Goal: Transaction & Acquisition: Book appointment/travel/reservation

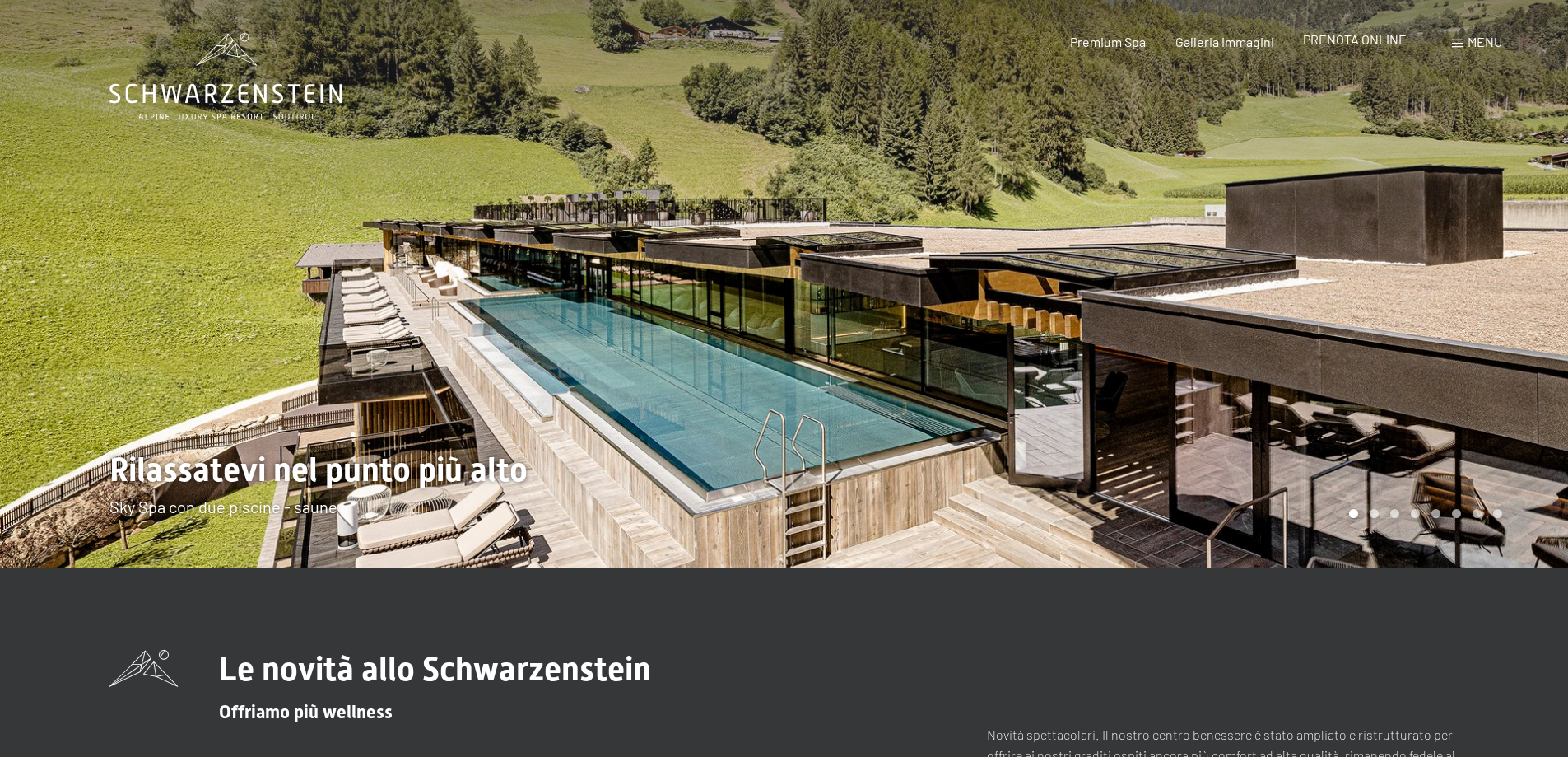
click at [1359, 40] on span "PRENOTA ONLINE" at bounding box center [1355, 39] width 103 height 15
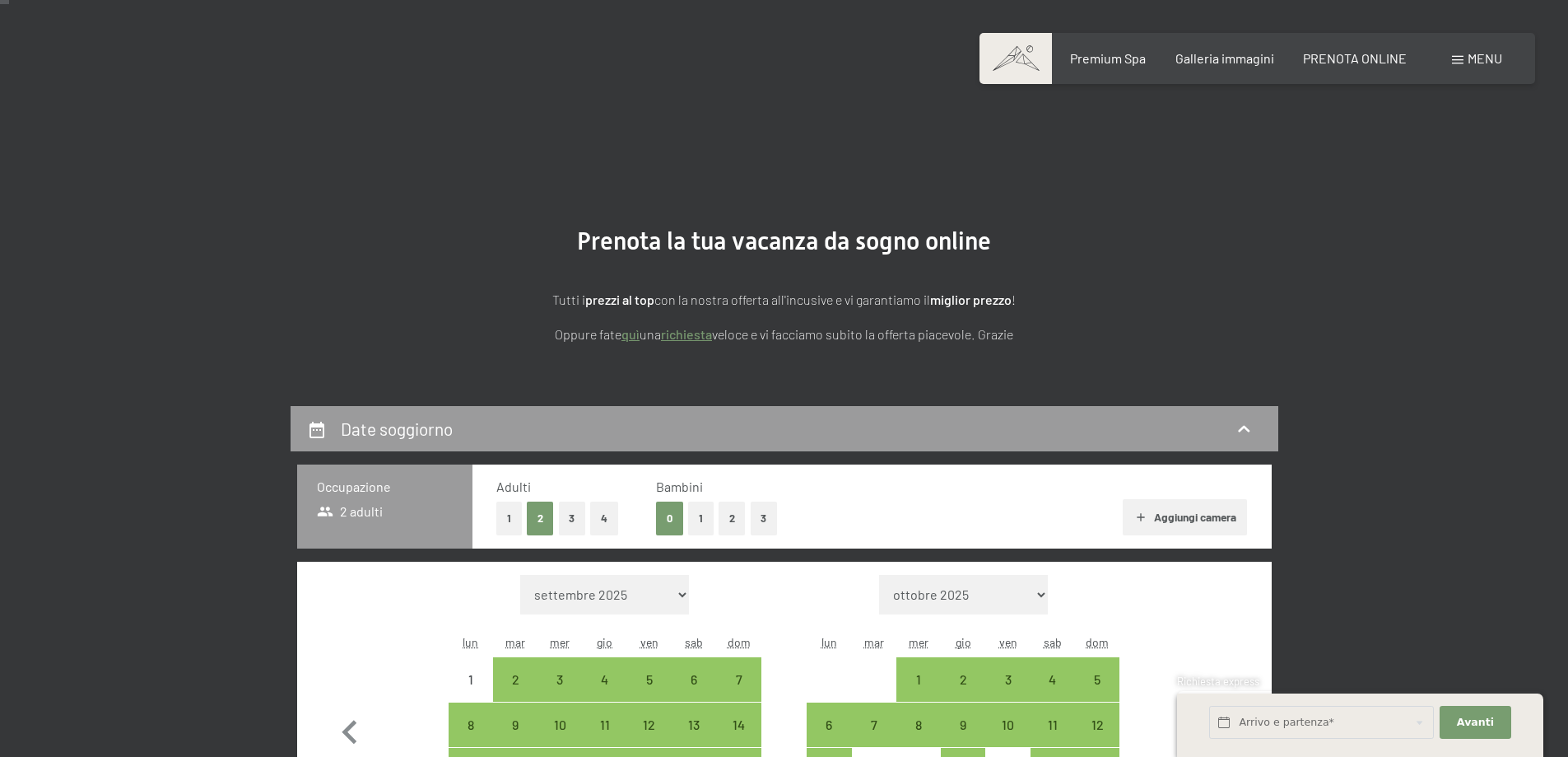
scroll to position [165, 0]
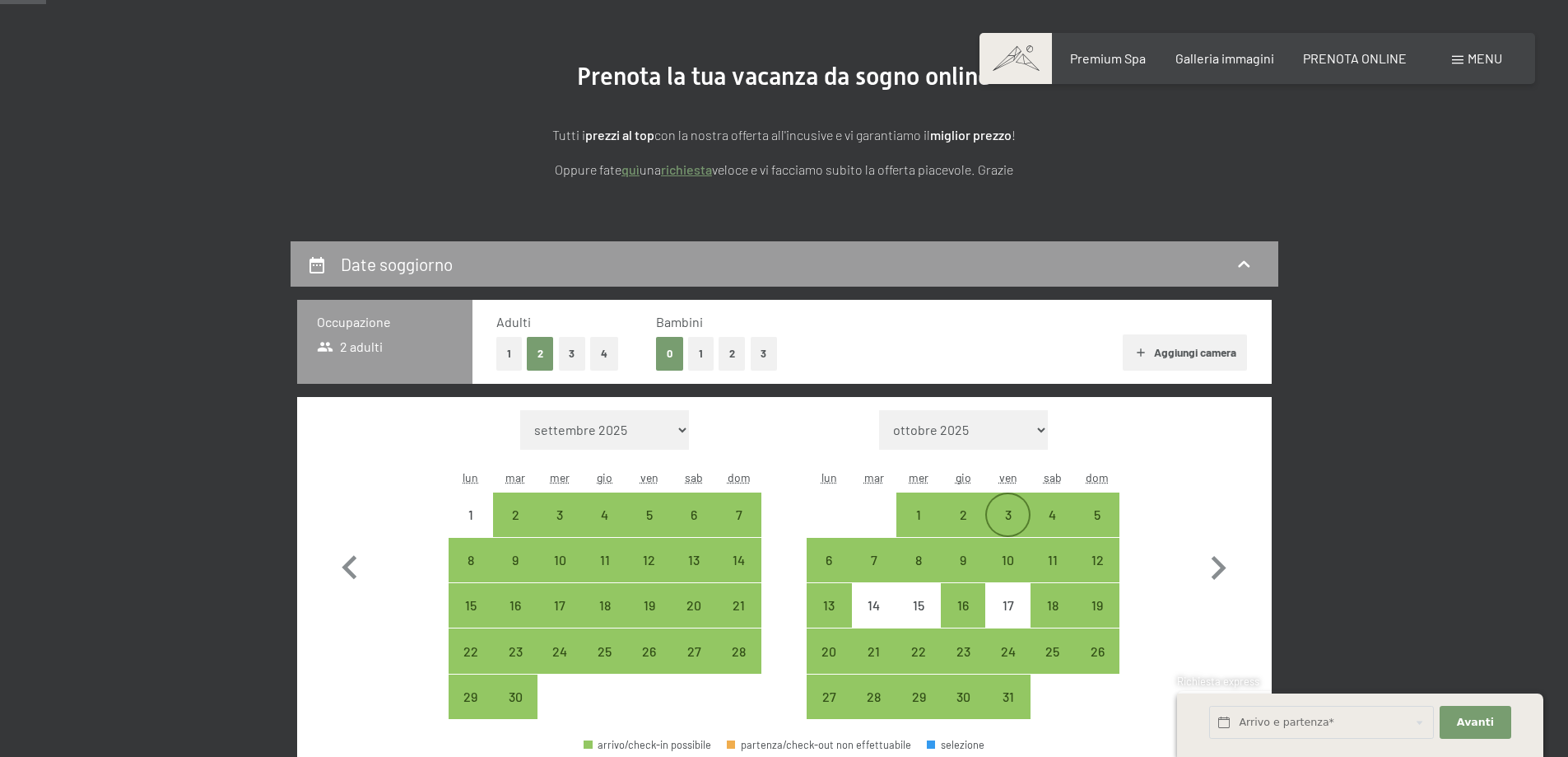
click at [1014, 516] on div "3" at bounding box center [1007, 528] width 41 height 41
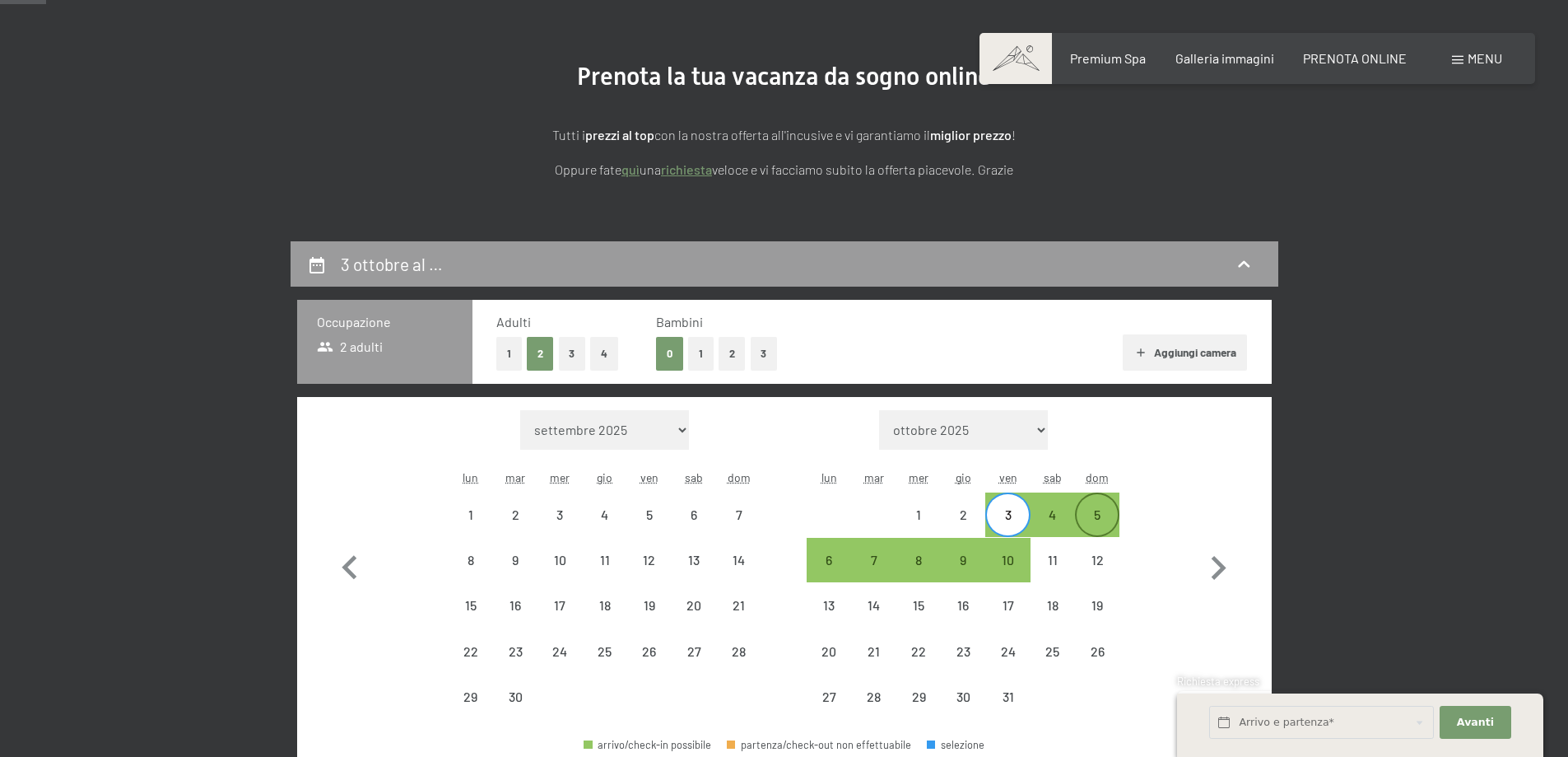
click at [1094, 508] on div "5" at bounding box center [1097, 528] width 41 height 41
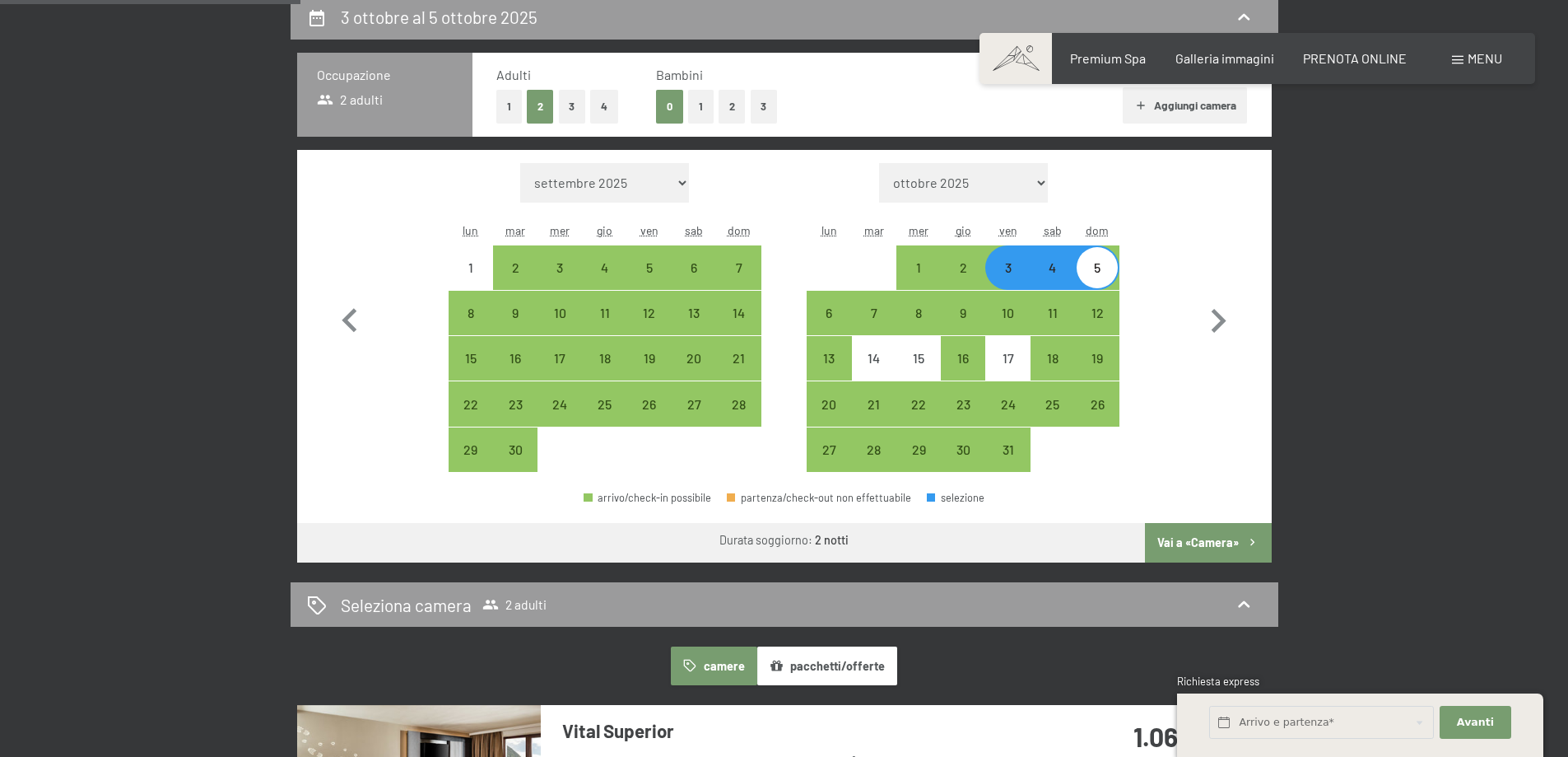
click at [1219, 543] on button "Vai a «Camera»" at bounding box center [1207, 542] width 125 height 39
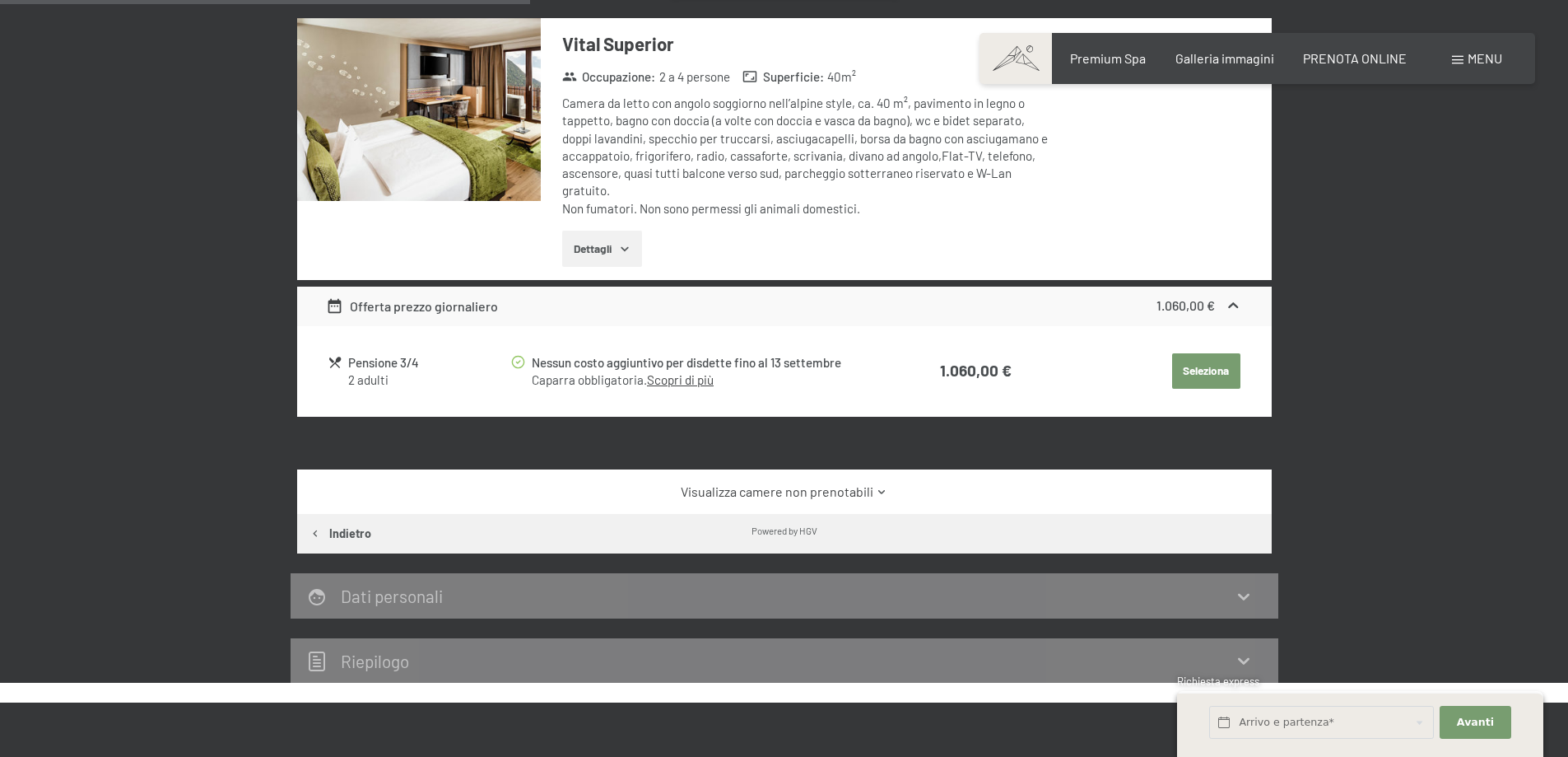
scroll to position [577, 0]
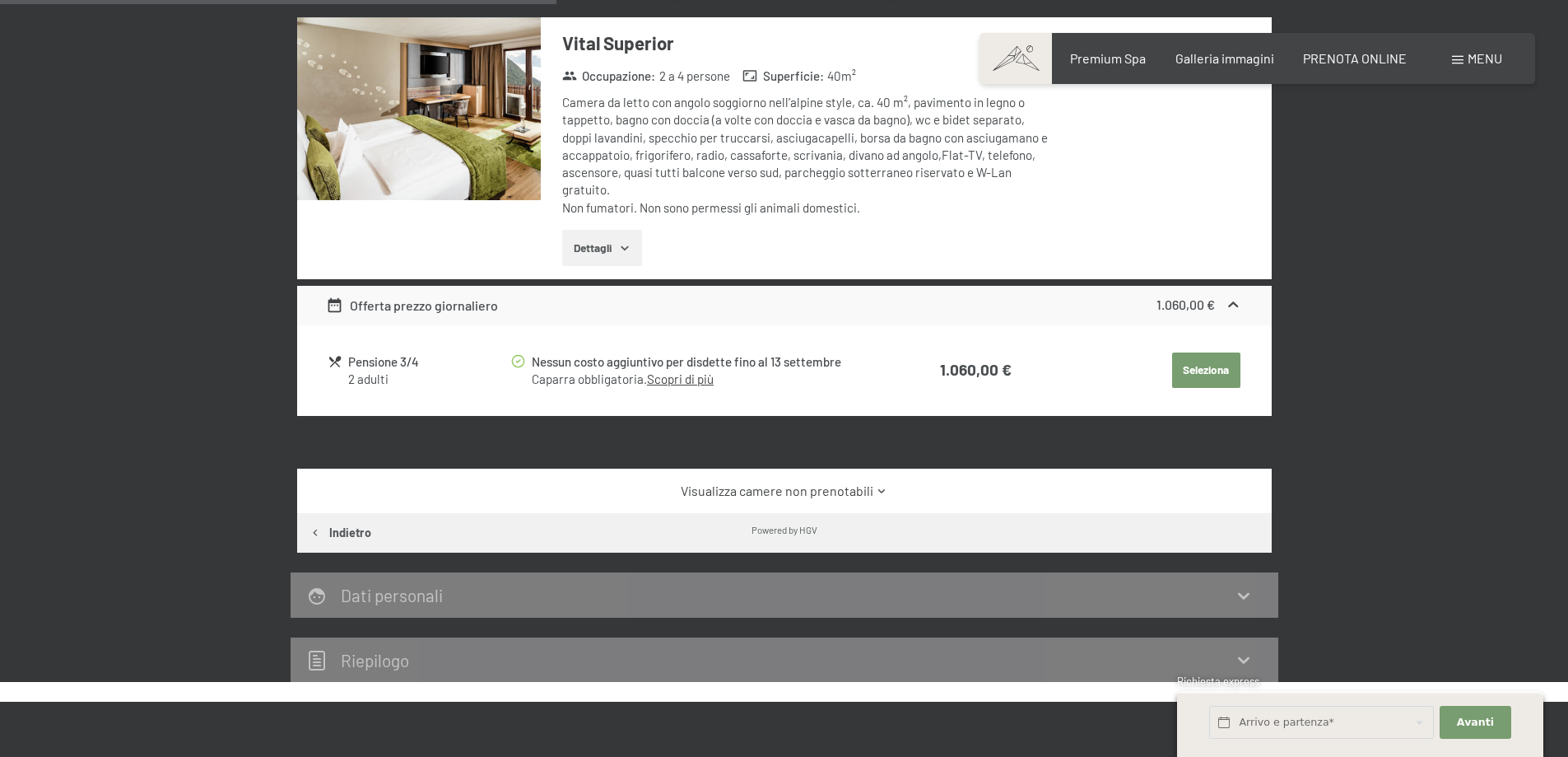
click at [839, 493] on link "Visualizza camere non prenotabili" at bounding box center [784, 491] width 917 height 18
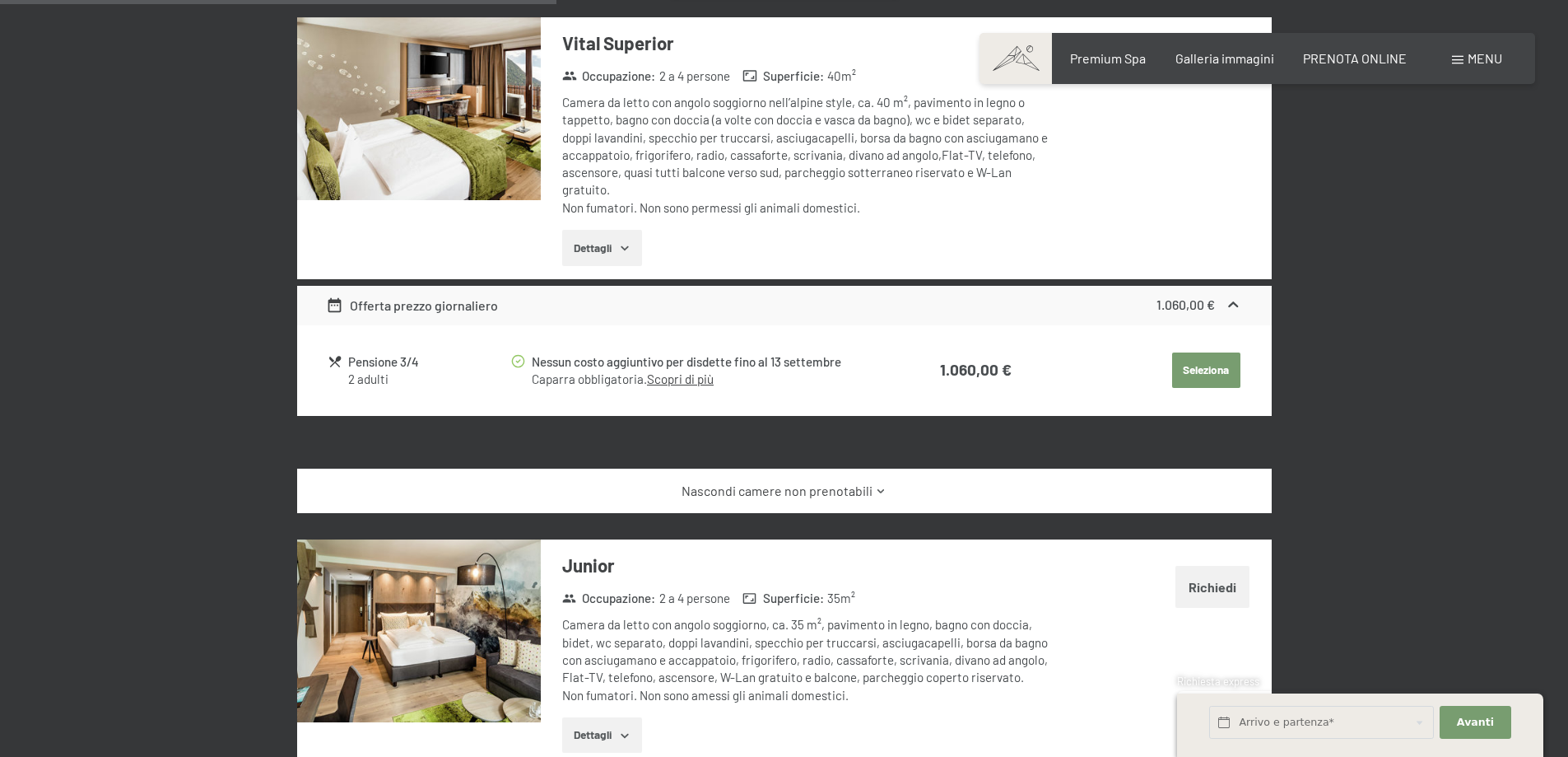
click at [839, 493] on link "Nascondi camere non prenotabili" at bounding box center [784, 491] width 917 height 18
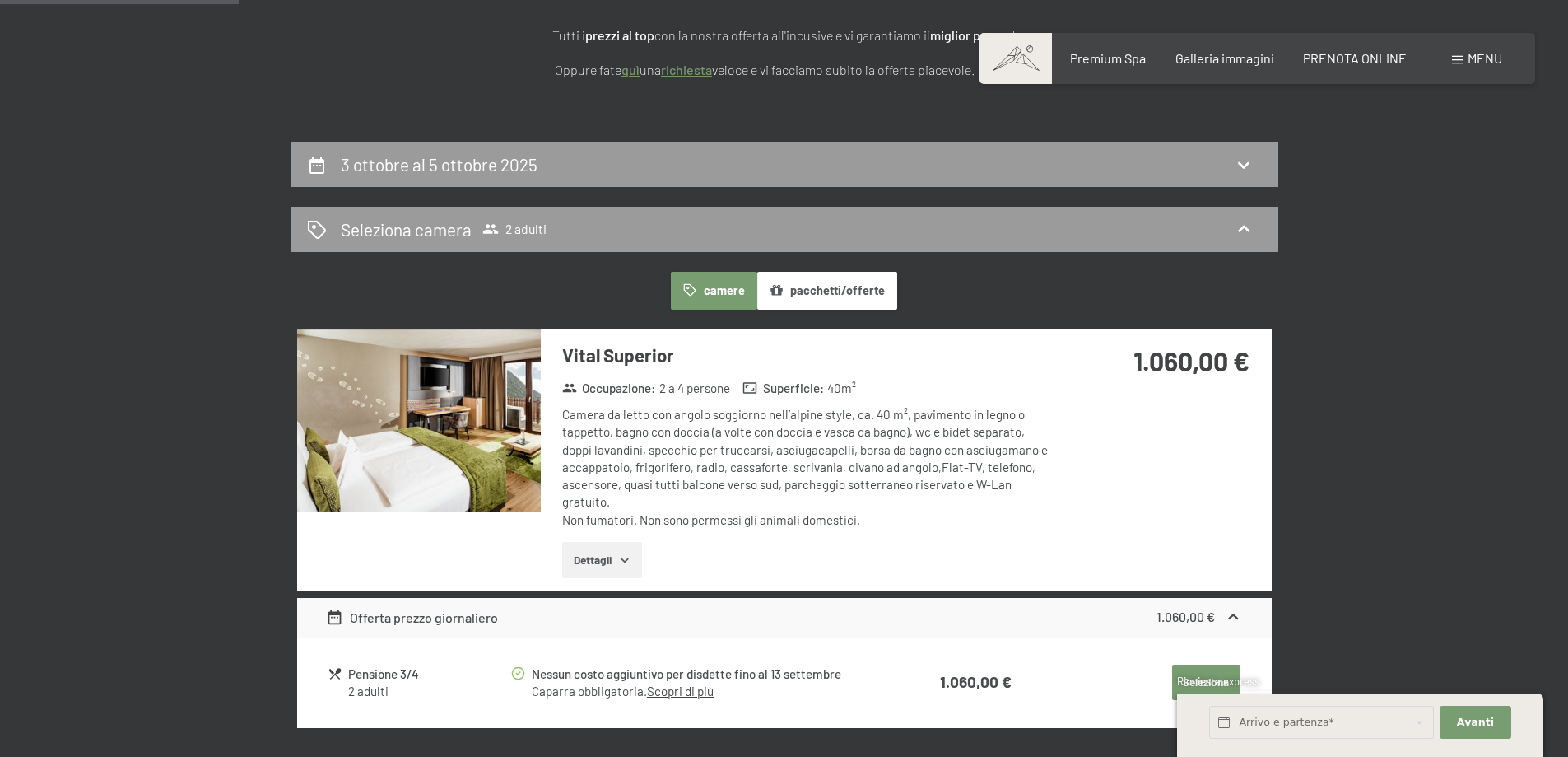
scroll to position [247, 0]
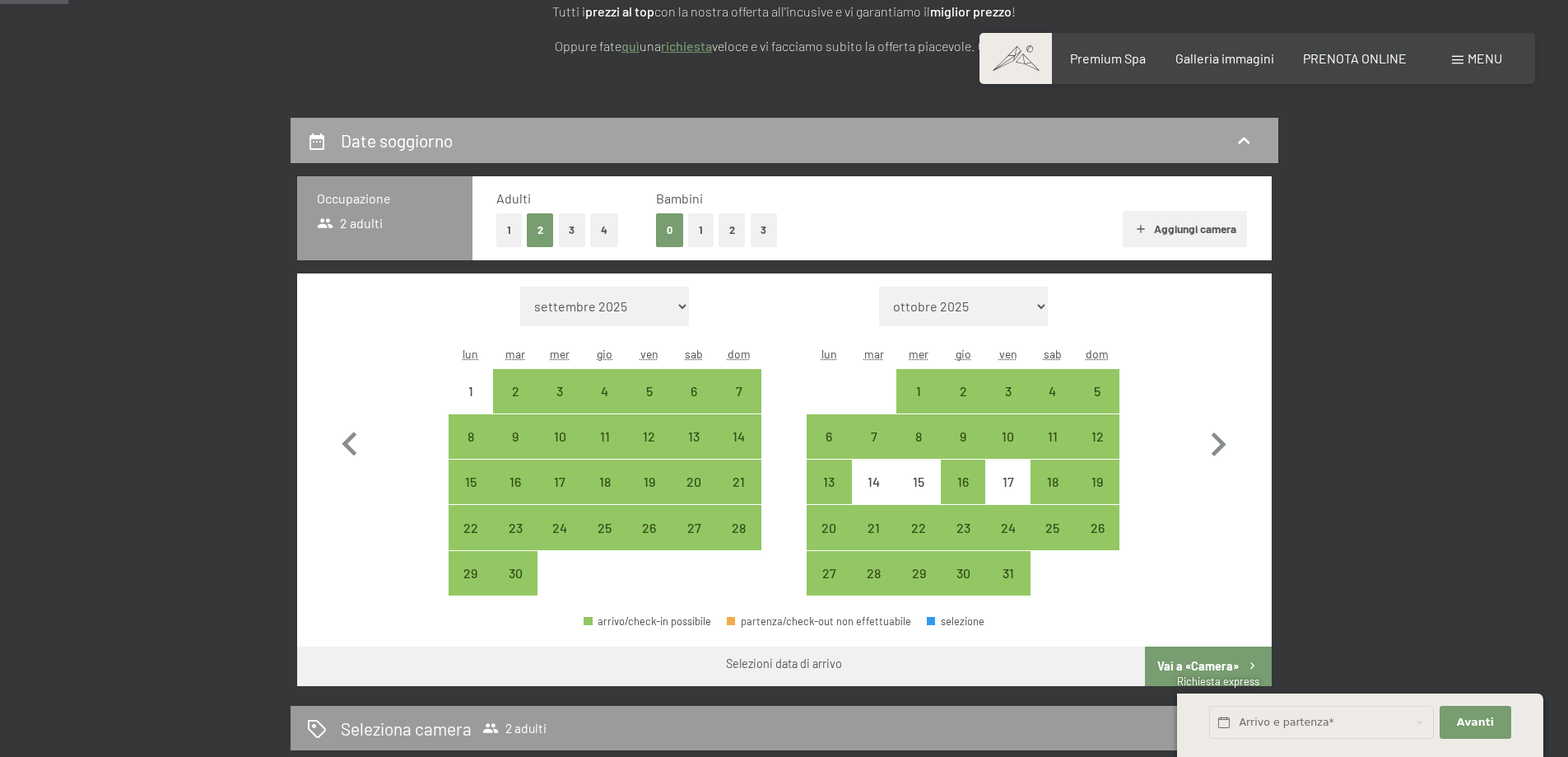
scroll to position [330, 0]
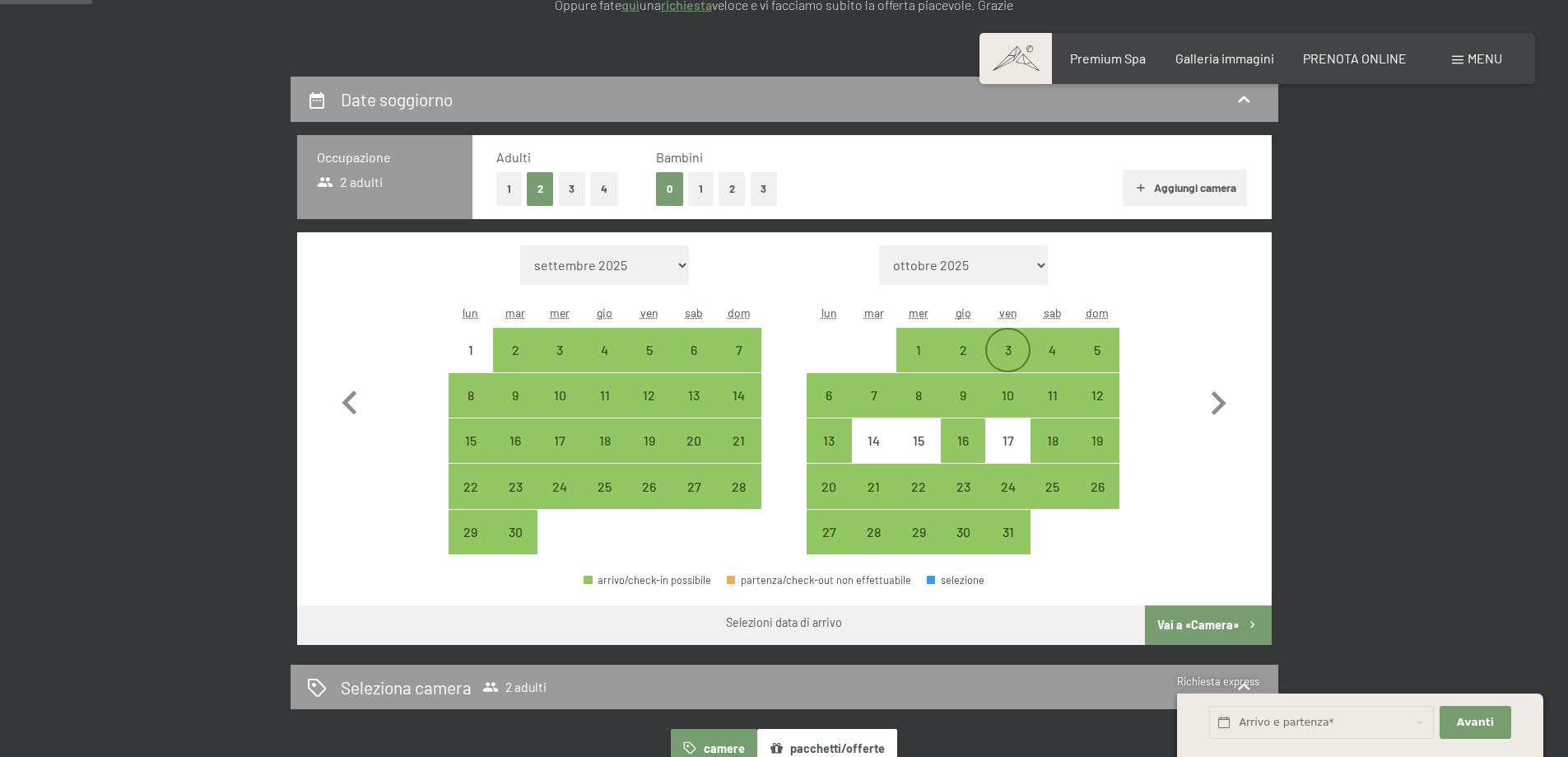
click at [1011, 349] on div "3" at bounding box center [1007, 363] width 41 height 41
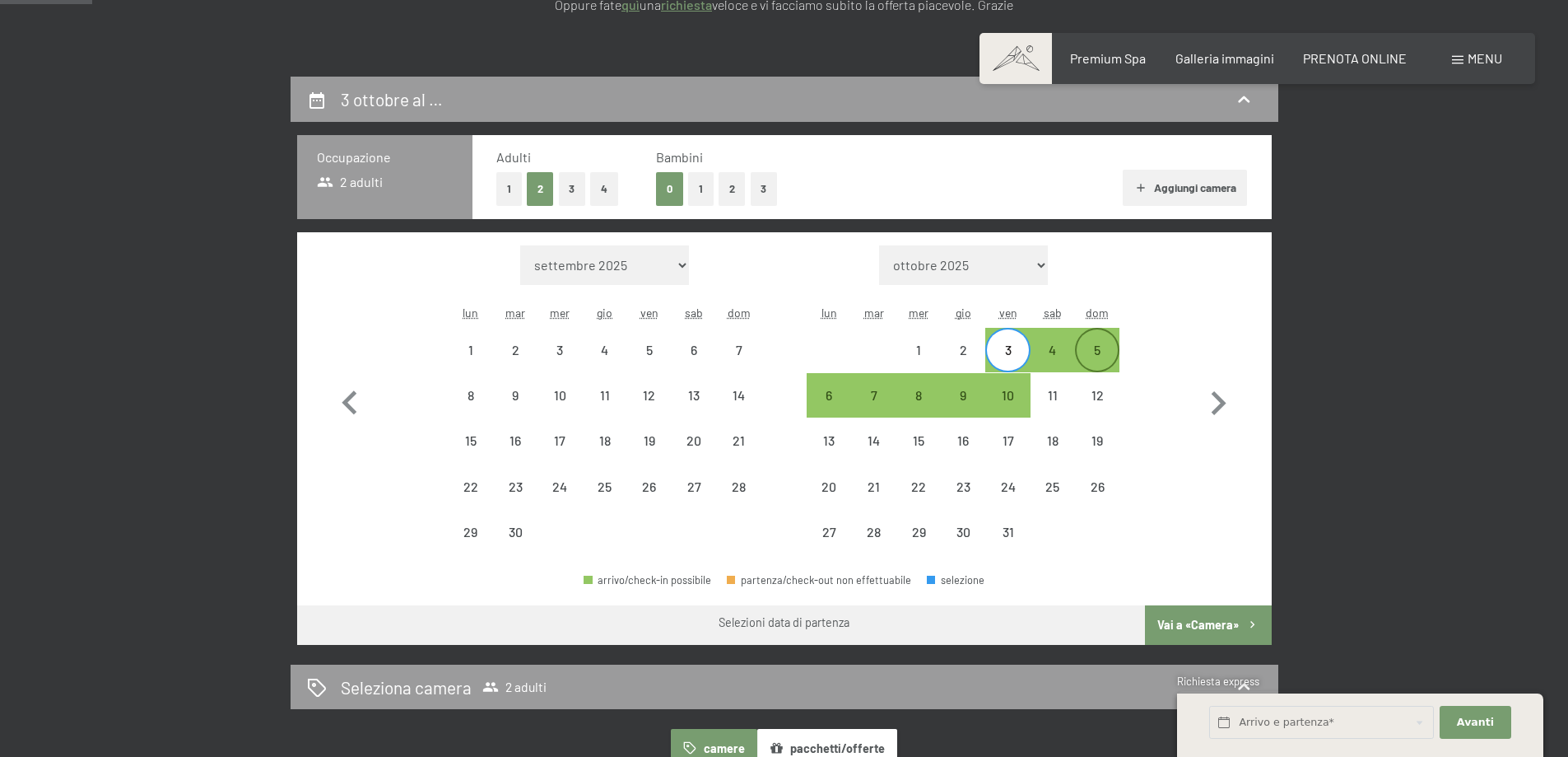
click at [1102, 349] on div "5" at bounding box center [1097, 363] width 41 height 41
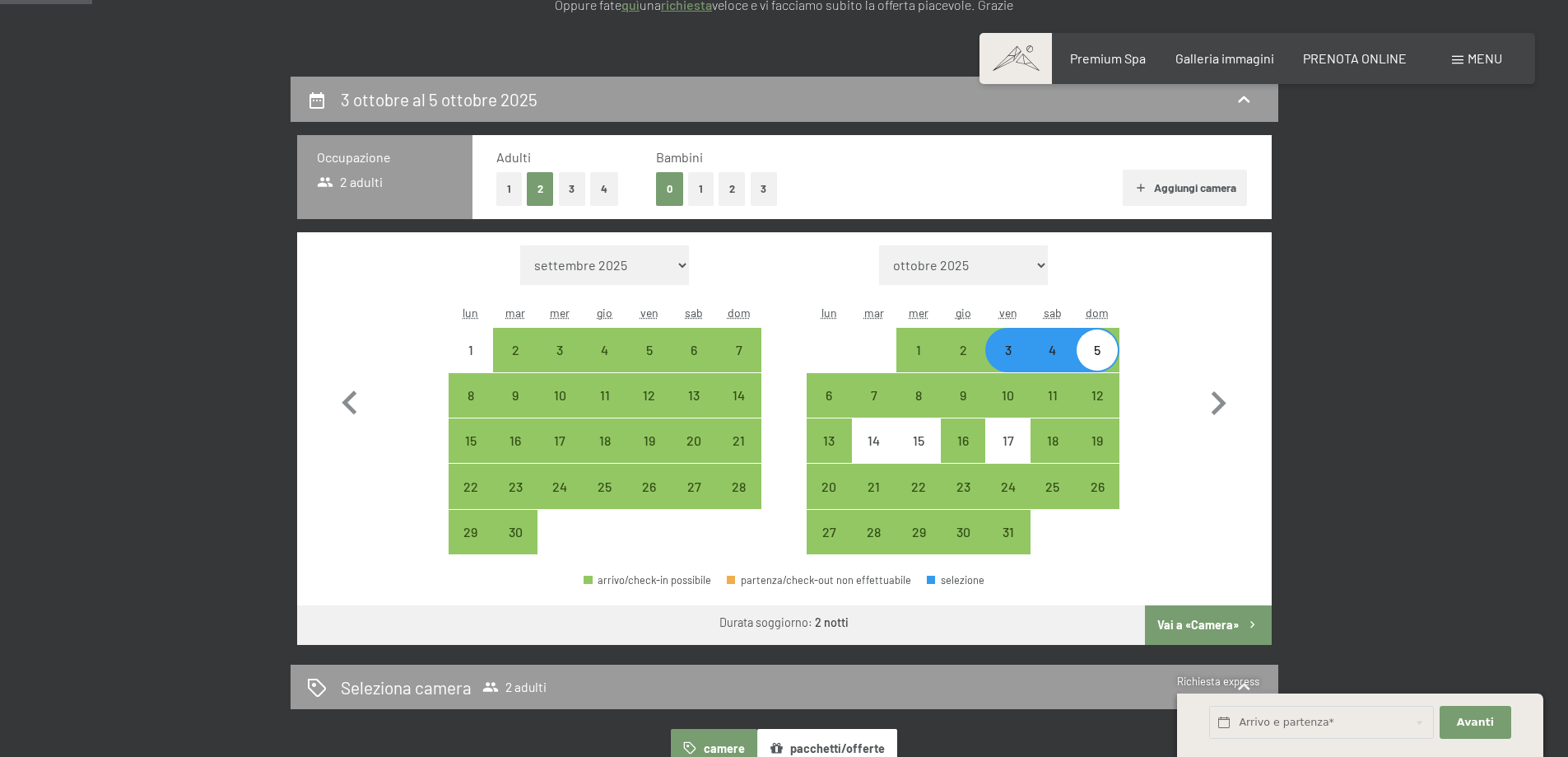
click at [1228, 627] on button "Vai a «Camera»" at bounding box center [1207, 625] width 125 height 39
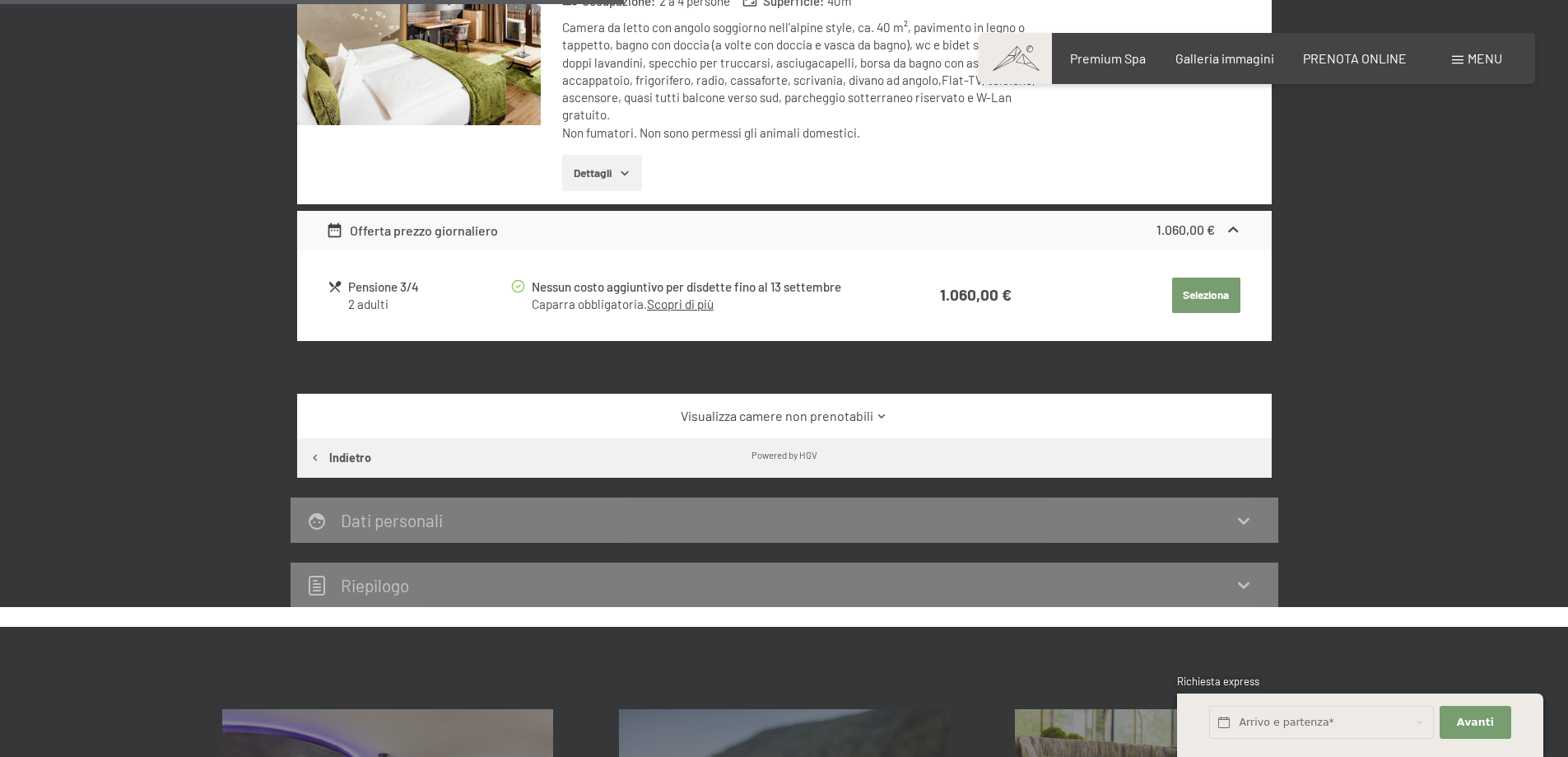
scroll to position [654, 0]
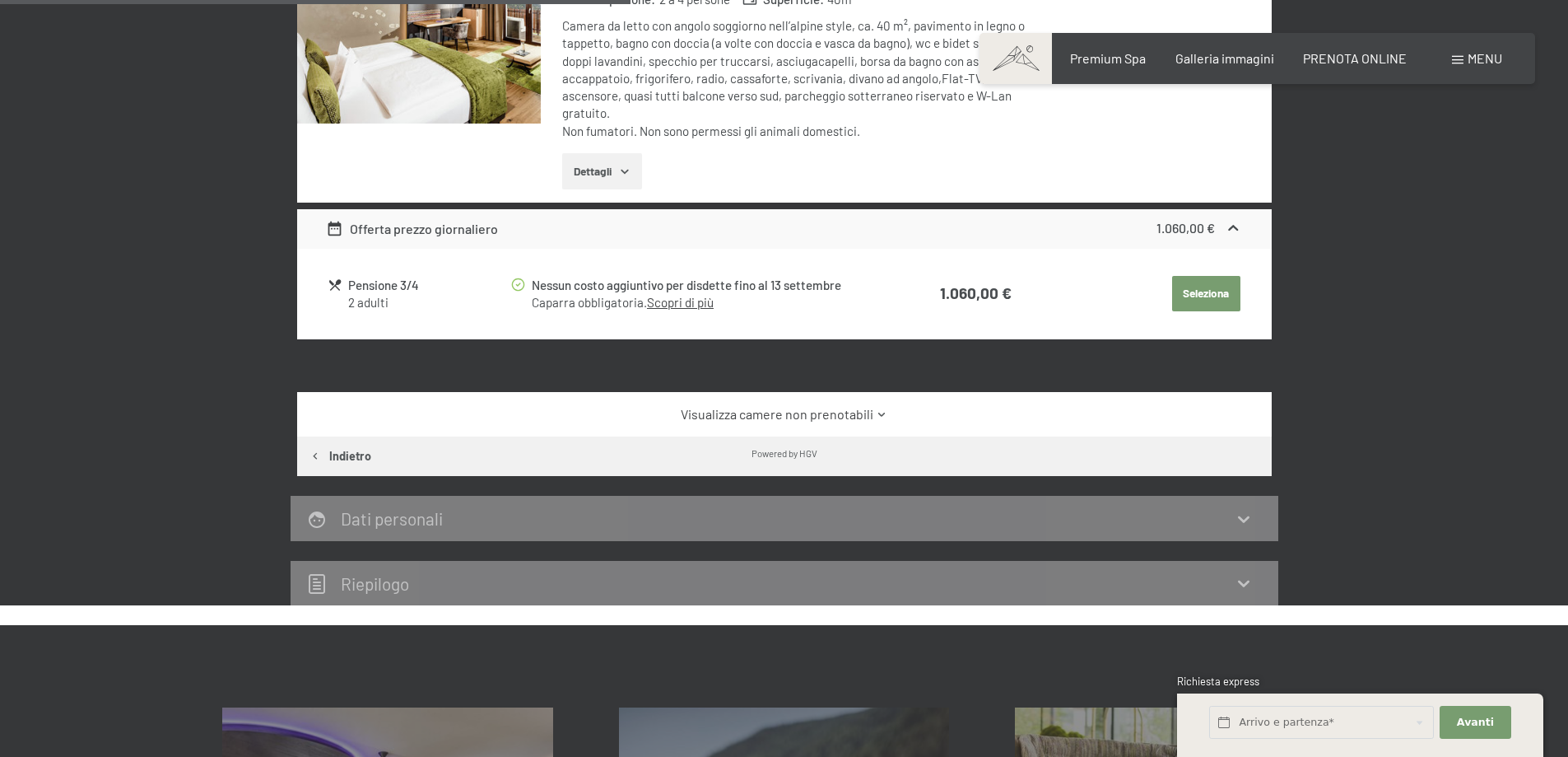
click at [852, 410] on link "Visualizza camere non prenotabili" at bounding box center [784, 414] width 917 height 18
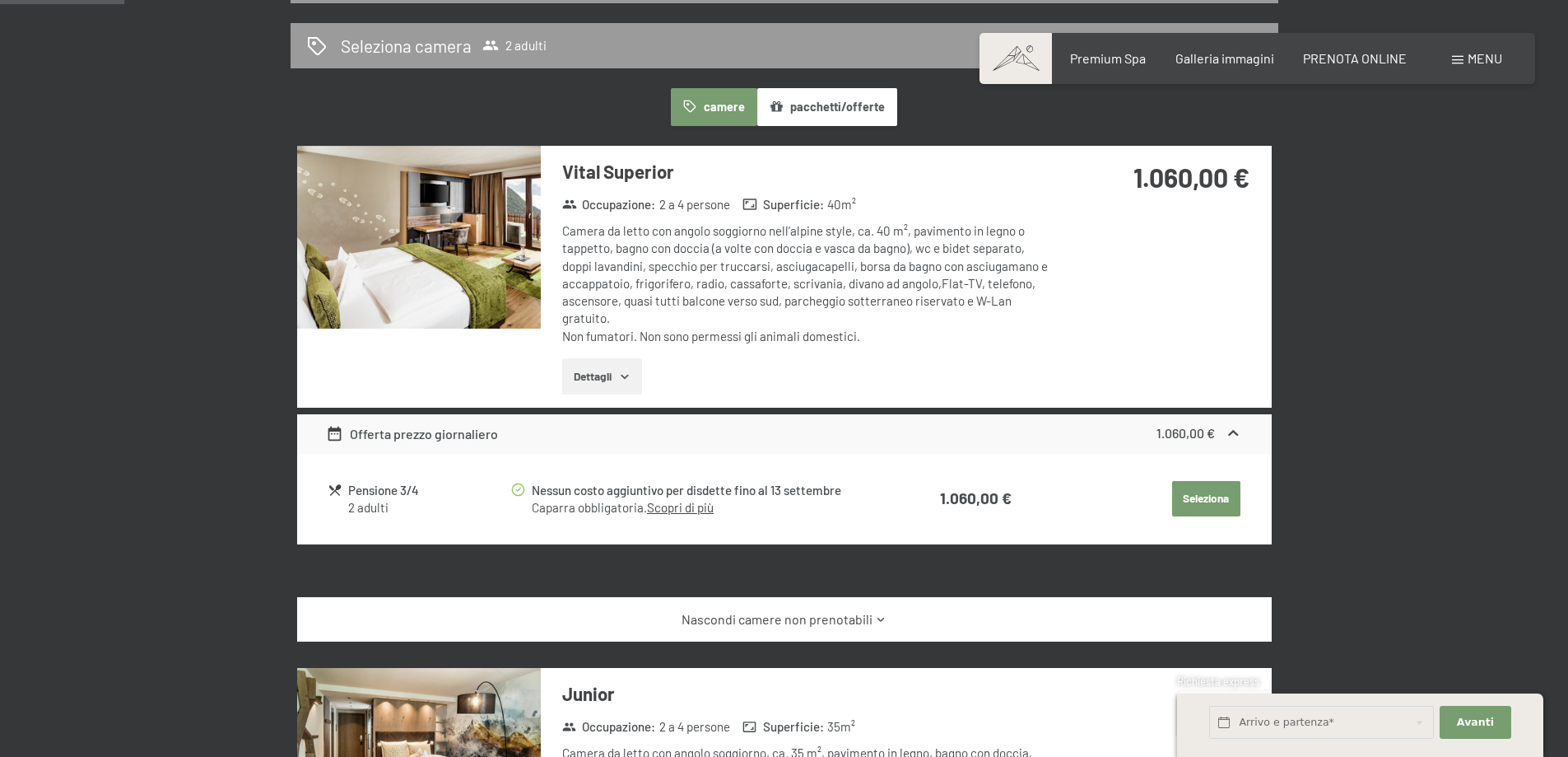
scroll to position [406, 0]
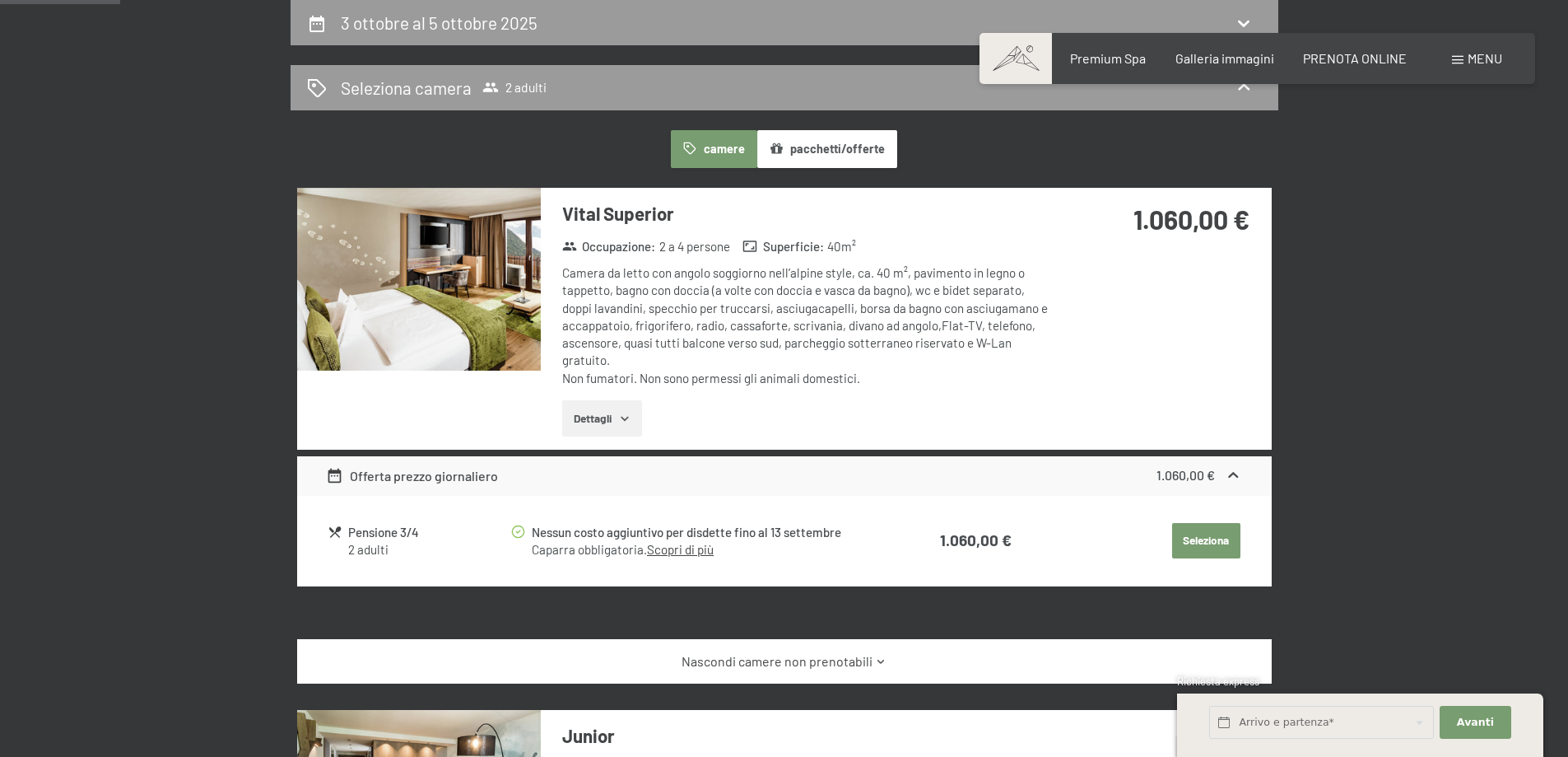
click at [624, 419] on label "Consenso marketing*" at bounding box center [684, 426] width 132 height 16
click at [618, 419] on input "Consenso marketing*" at bounding box center [609, 426] width 16 height 16
drag, startPoint x: 624, startPoint y: 421, endPoint x: 605, endPoint y: 424, distance: 19.2
click at [624, 422] on label "Consenso marketing*" at bounding box center [684, 426] width 132 height 16
click at [618, 422] on input "Consenso marketing*" at bounding box center [609, 426] width 16 height 16
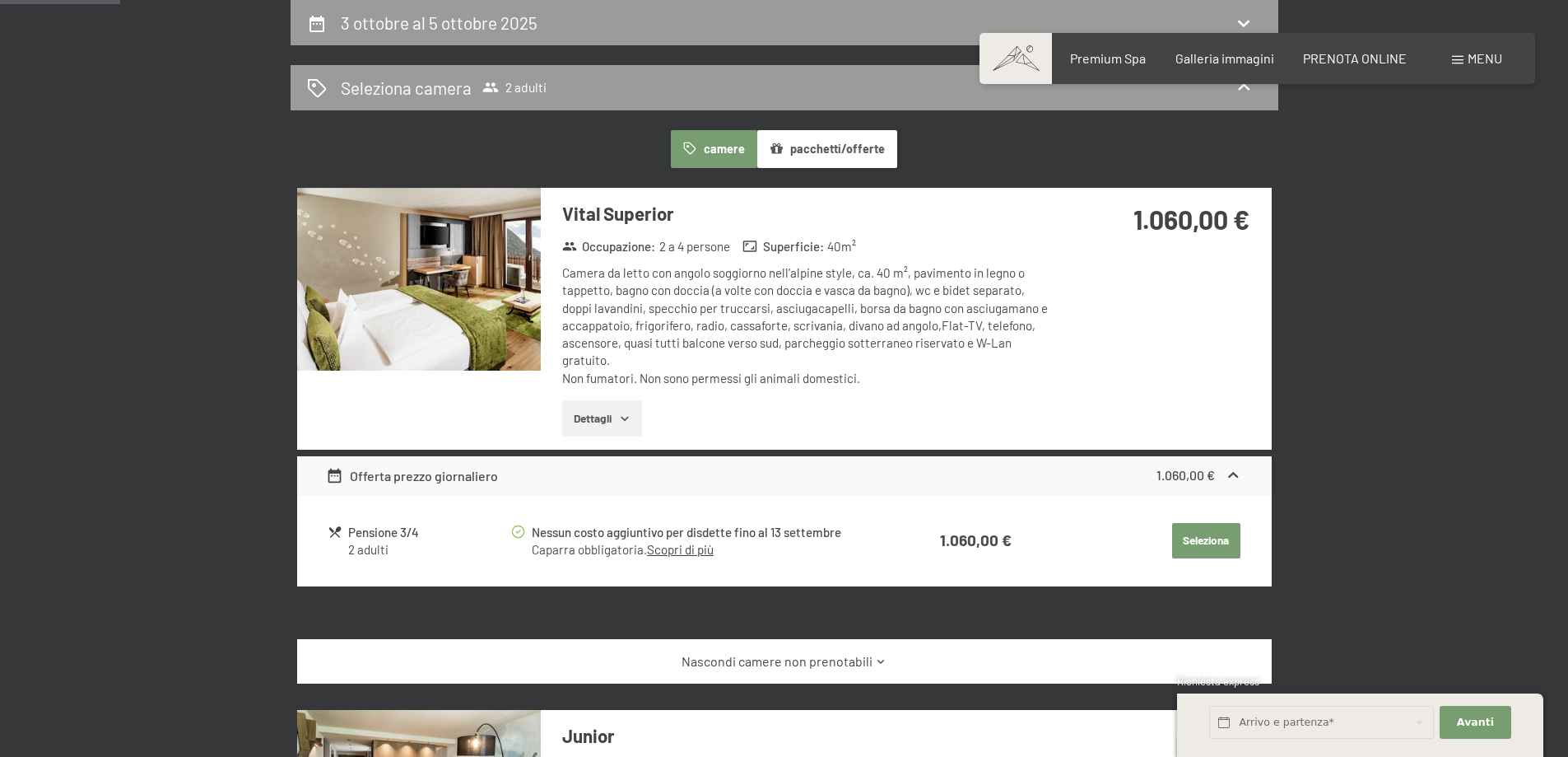
checkbox input "false"
click at [603, 424] on button "Dettagli" at bounding box center [602, 419] width 80 height 36
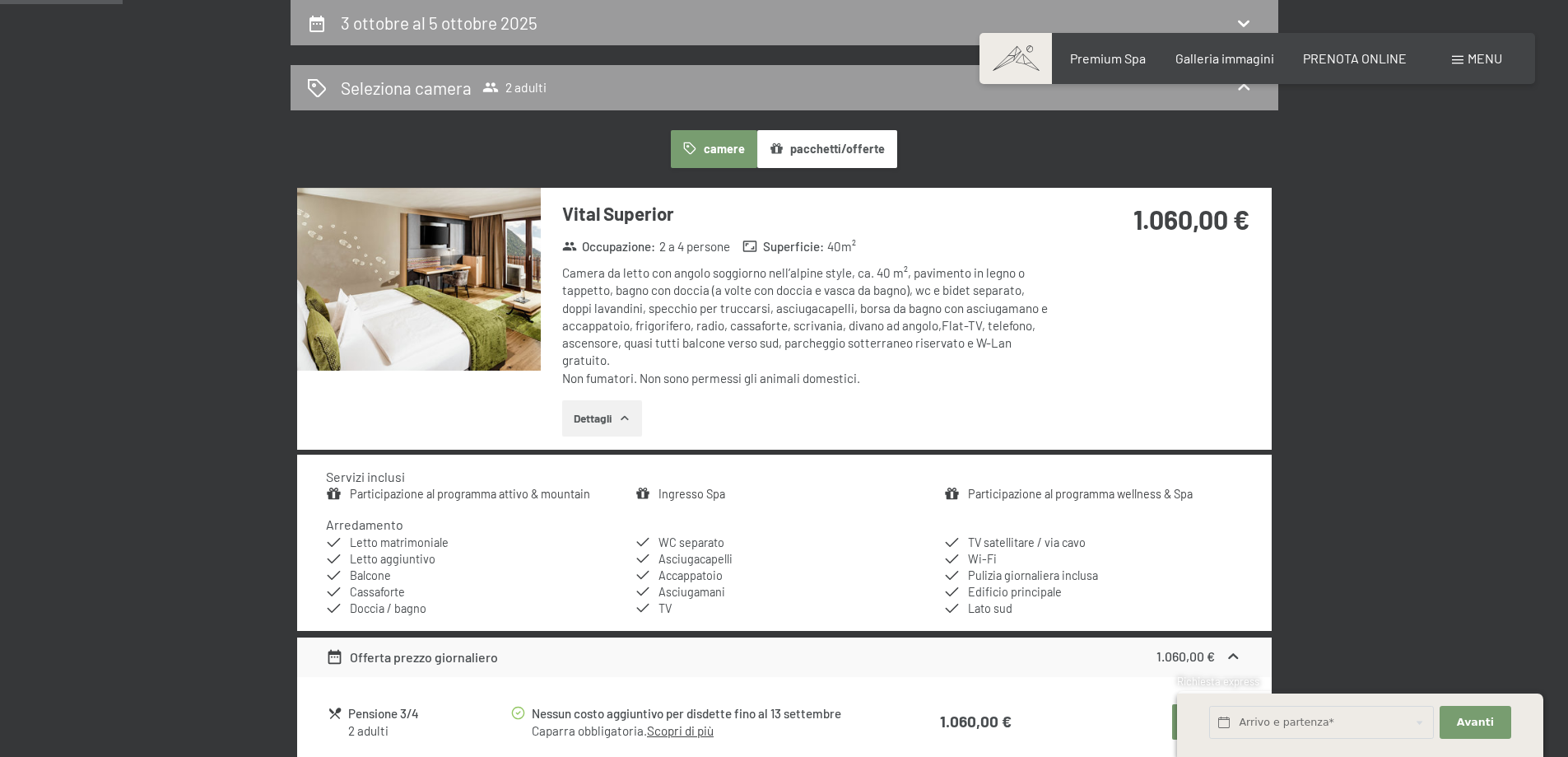
scroll to position [654, 0]
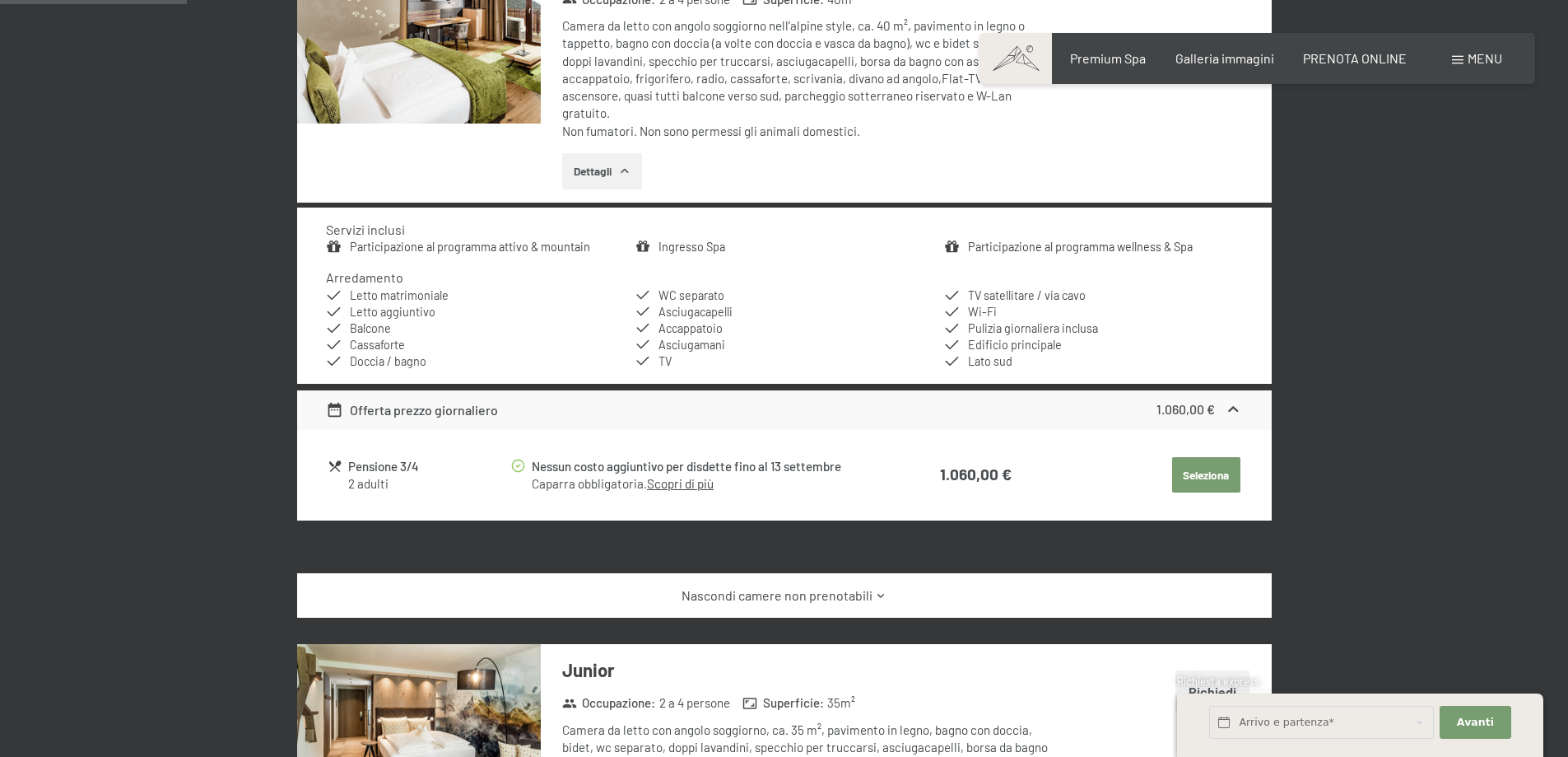
click at [1193, 468] on button "Seleziona" at bounding box center [1206, 475] width 68 height 36
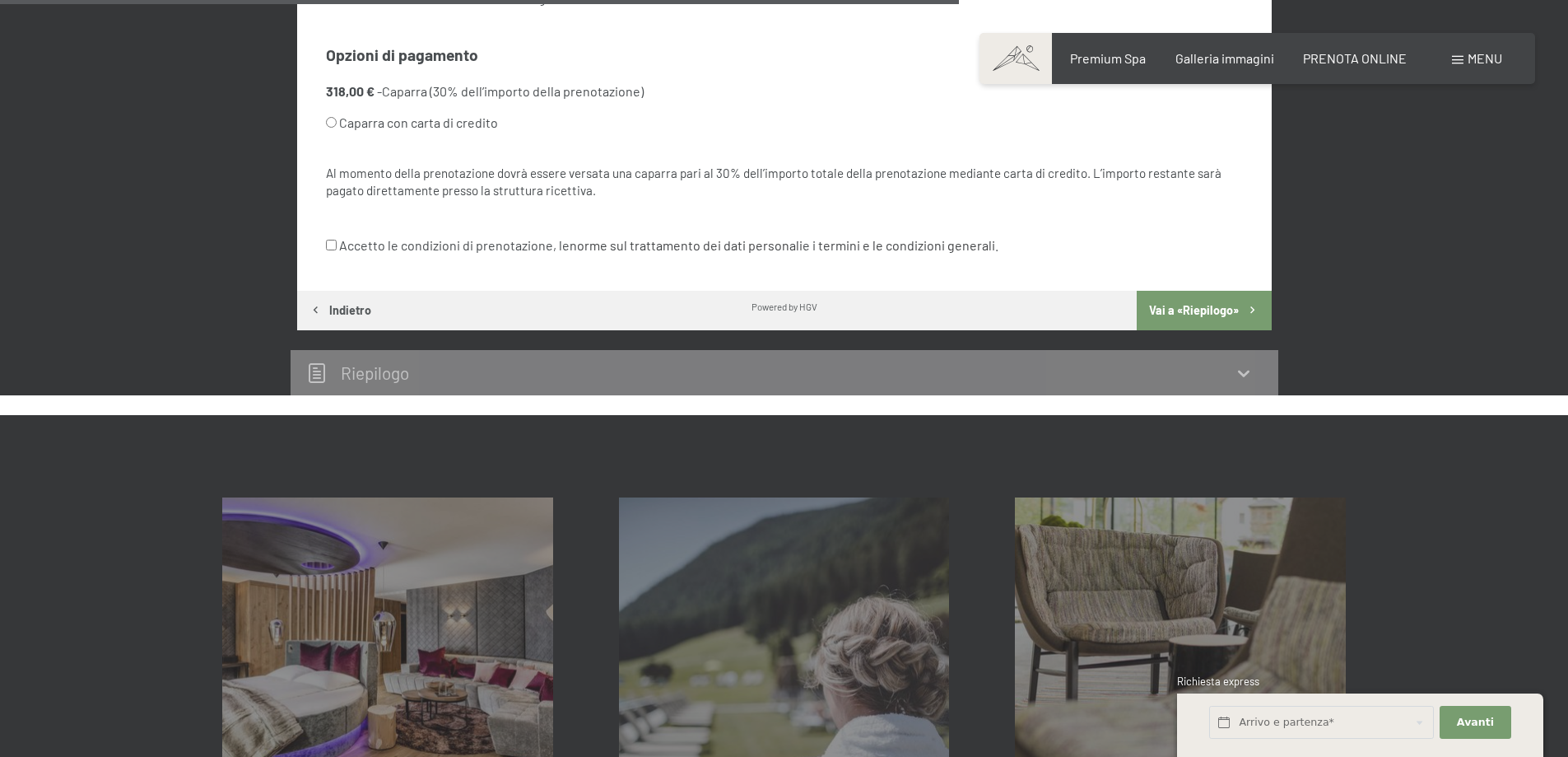
scroll to position [1229, 0]
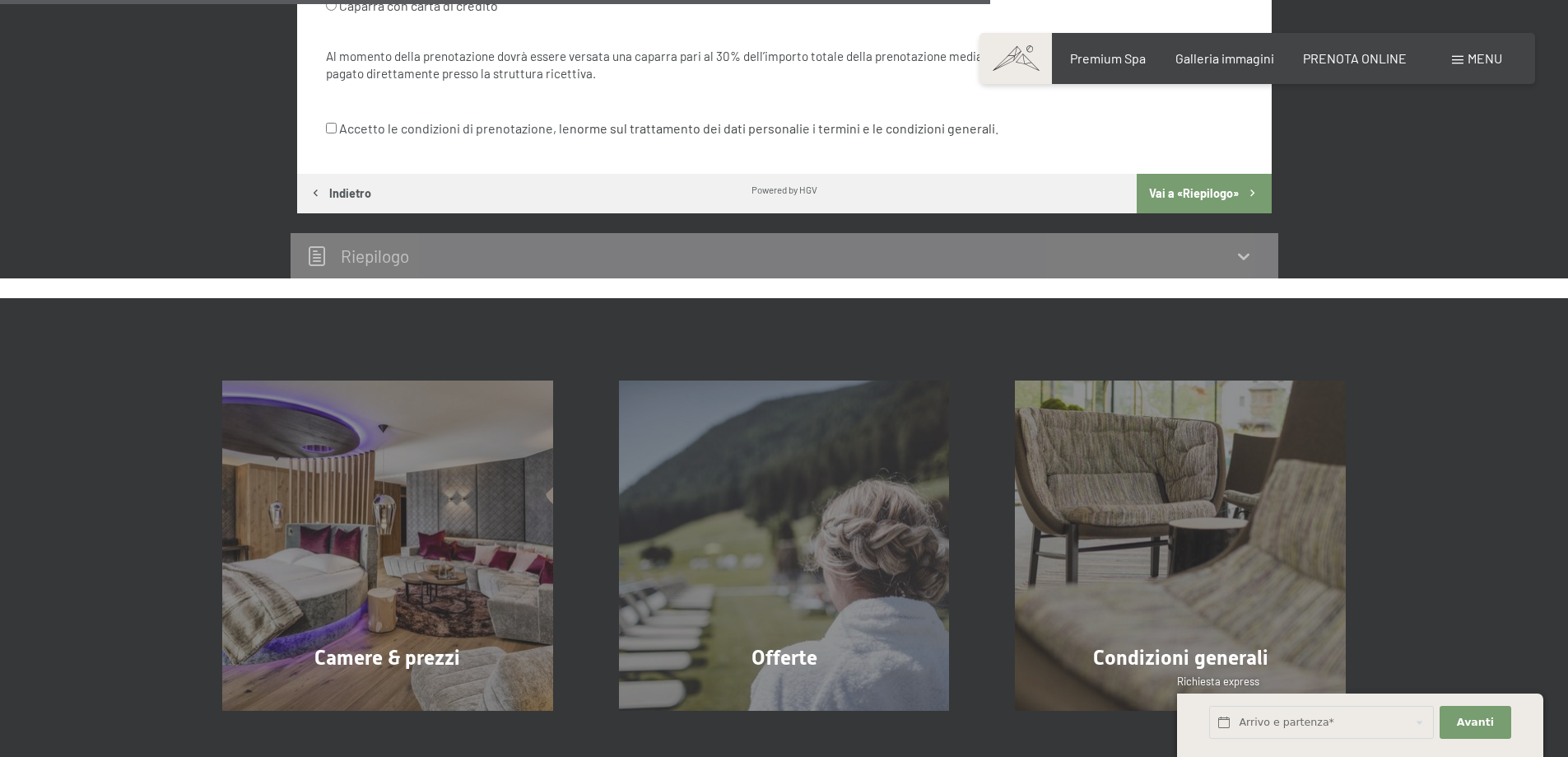
click at [1247, 265] on icon at bounding box center [1243, 256] width 20 height 20
click at [1245, 256] on icon at bounding box center [1244, 256] width 11 height 7
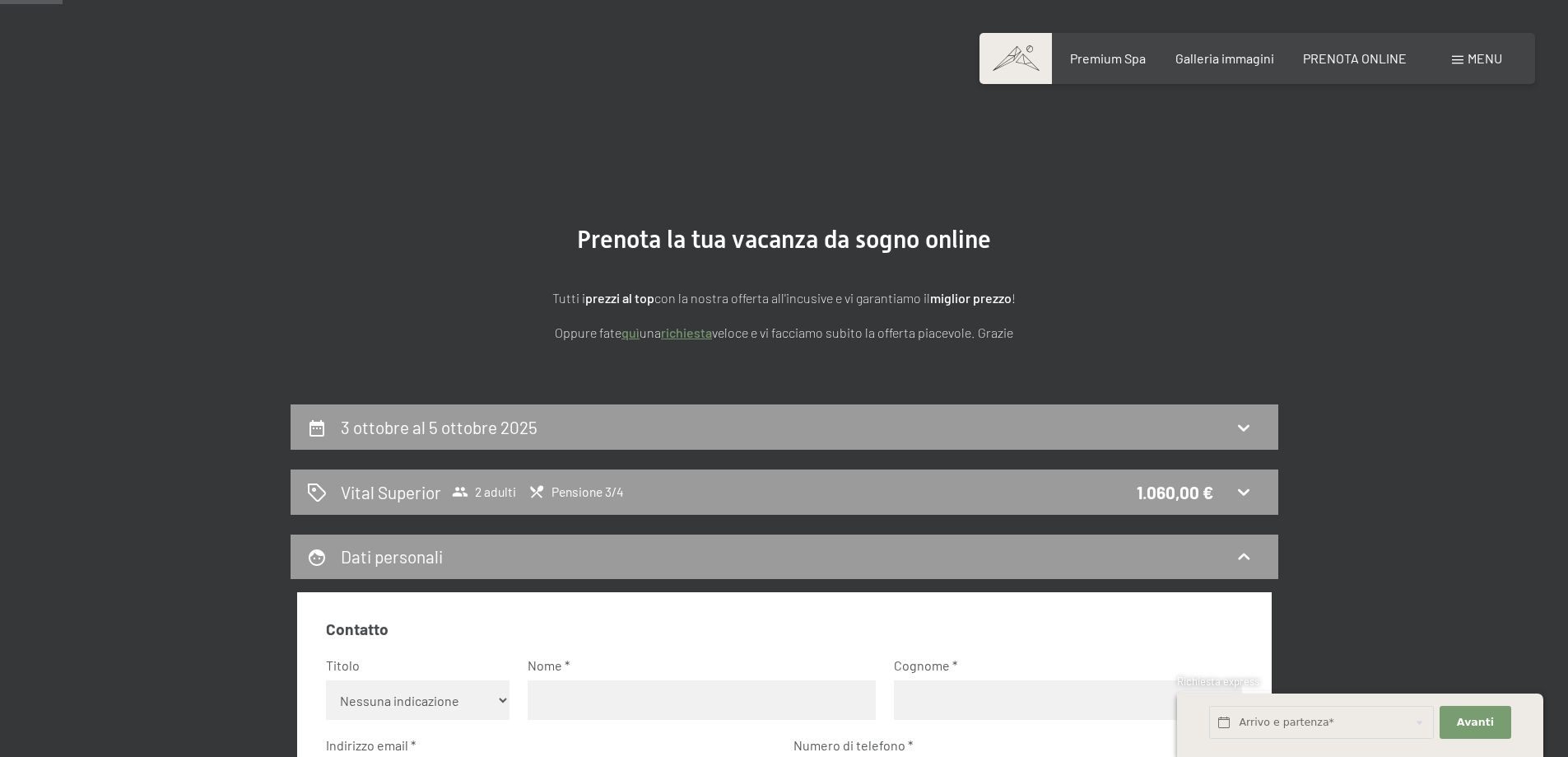
scroll to position [0, 0]
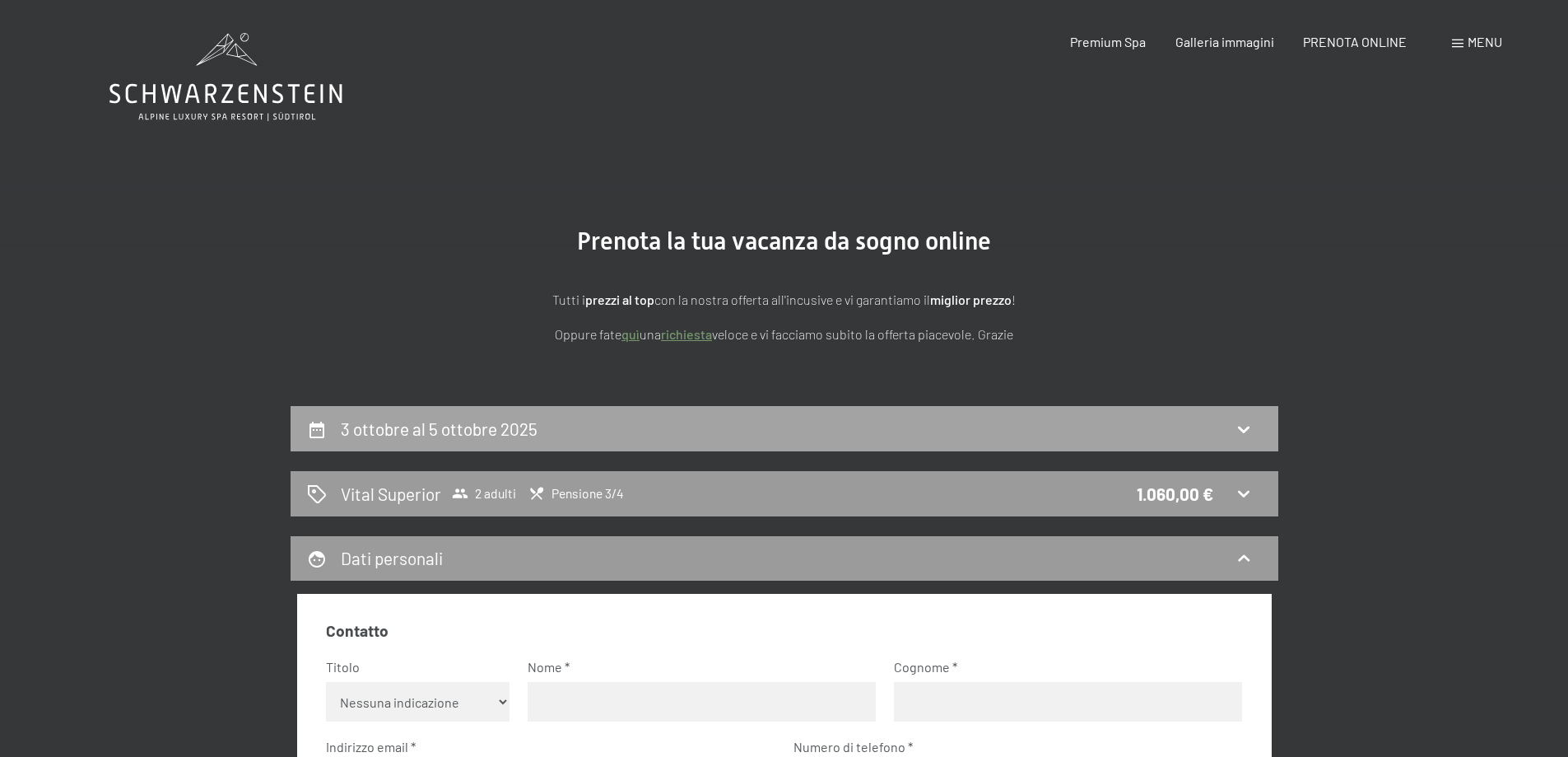
click at [1248, 425] on icon at bounding box center [1243, 428] width 20 height 20
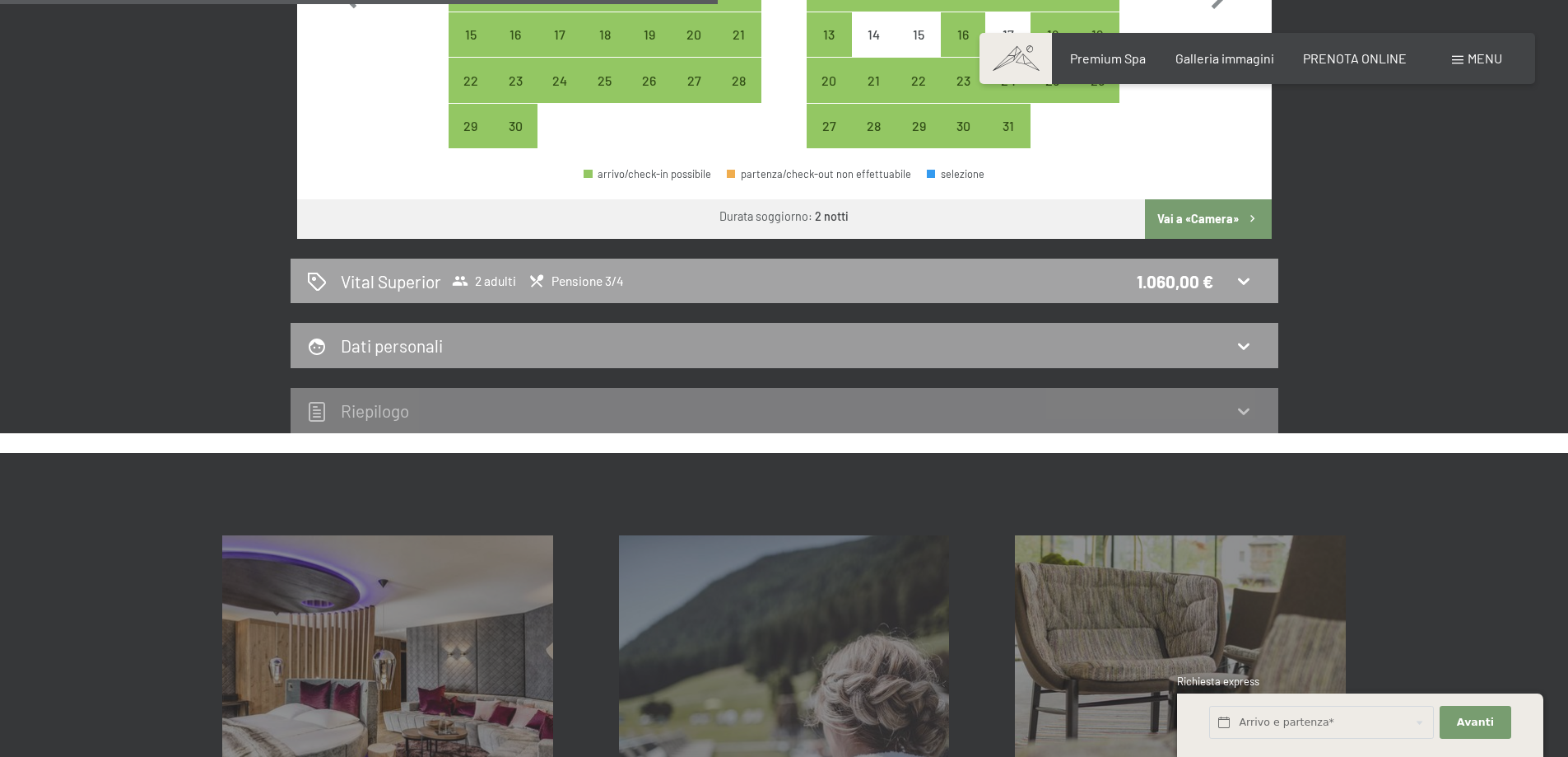
click at [1240, 282] on icon at bounding box center [1244, 281] width 11 height 7
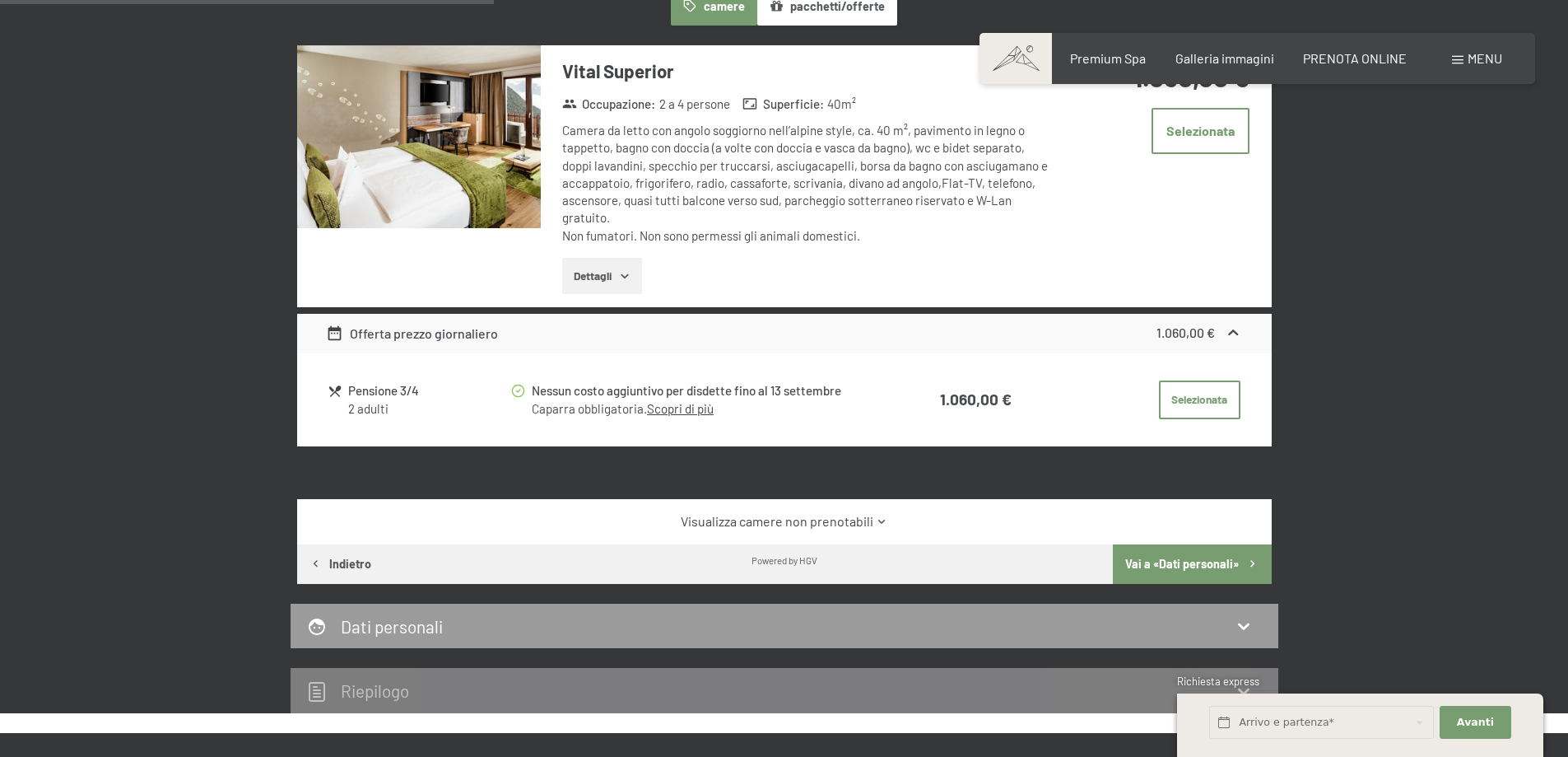
scroll to position [0, 0]
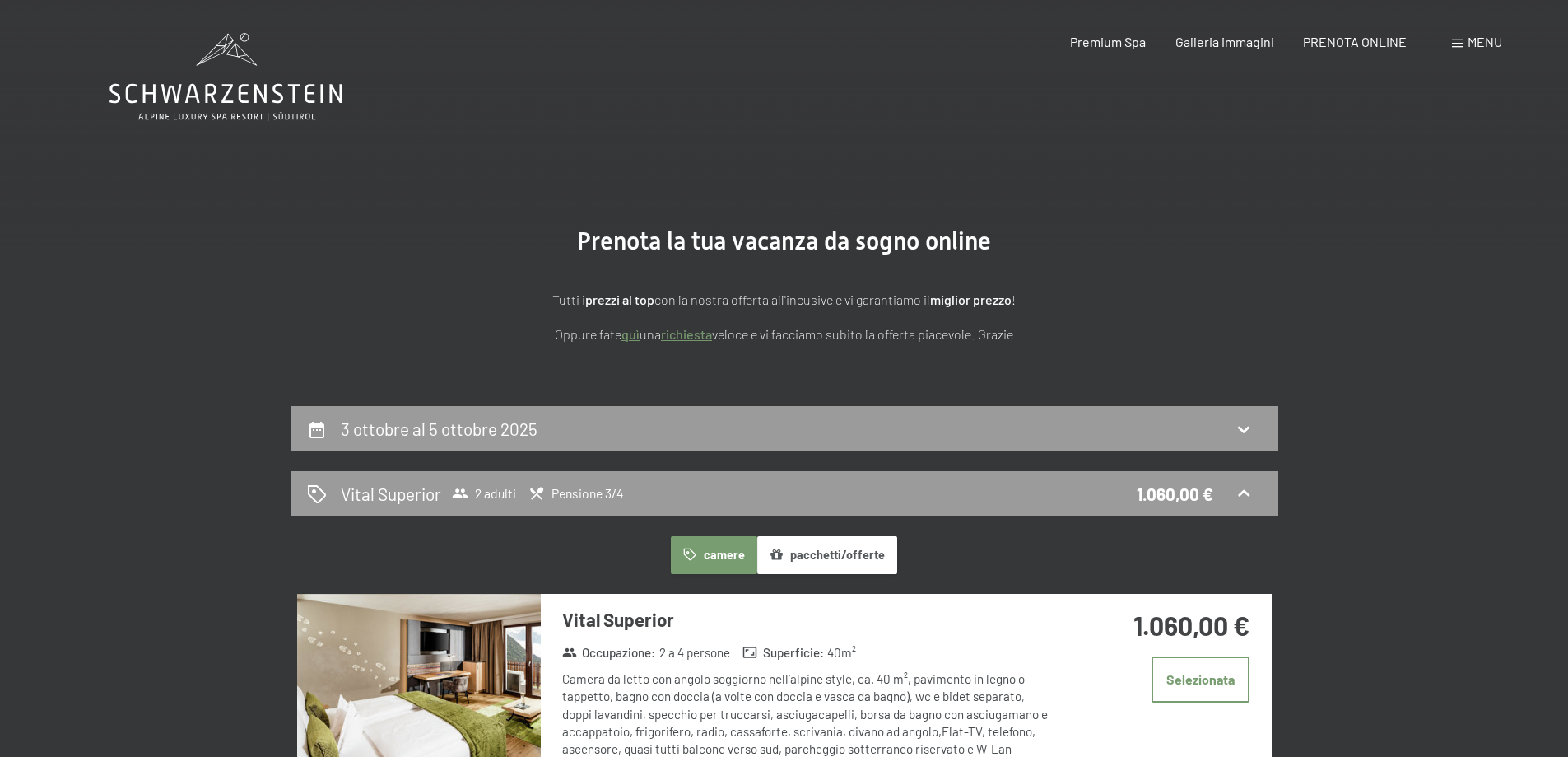
click at [172, 87] on icon at bounding box center [225, 94] width 233 height 20
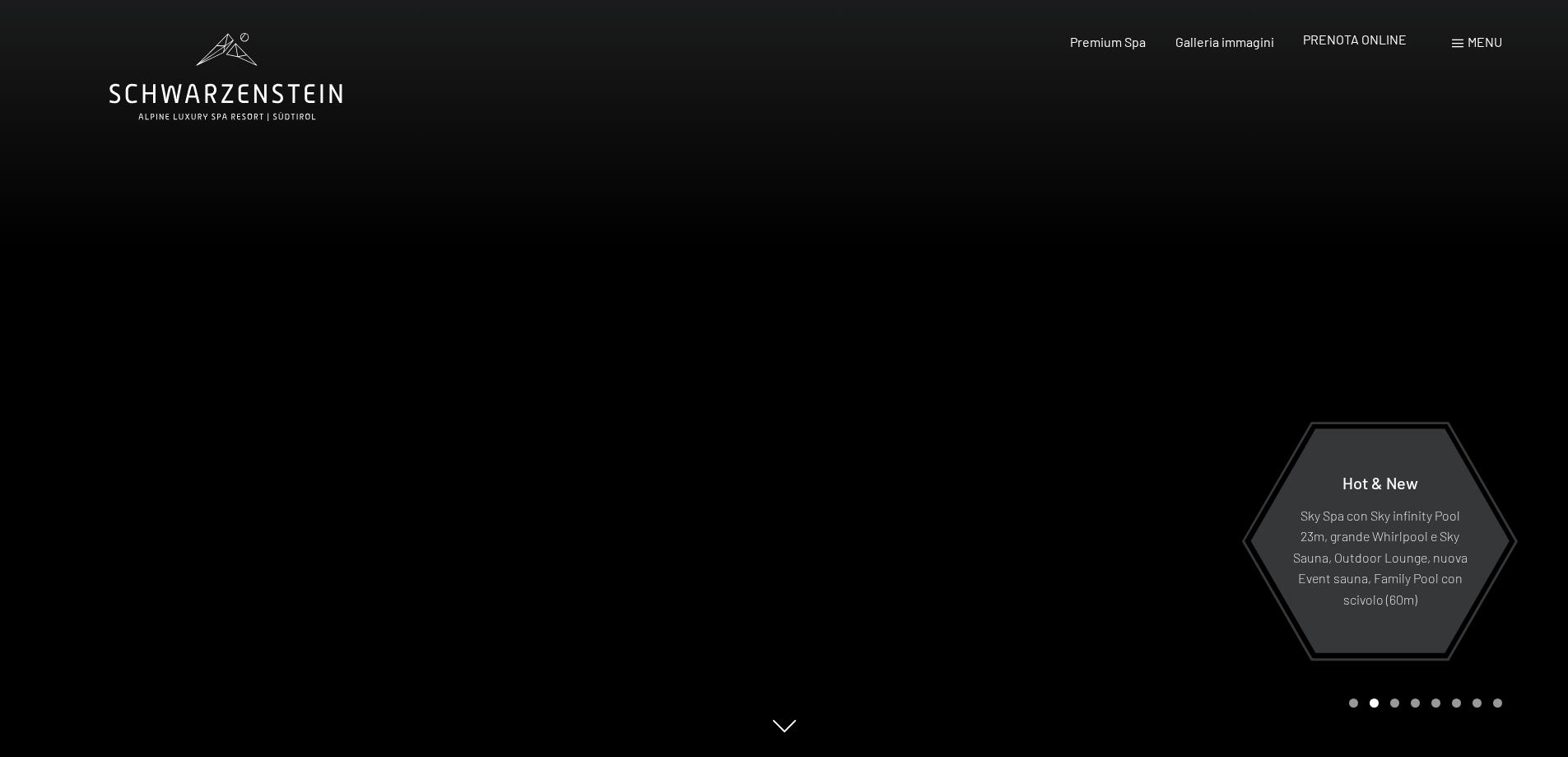
click at [1361, 44] on span "PRENOTA ONLINE" at bounding box center [1355, 39] width 103 height 15
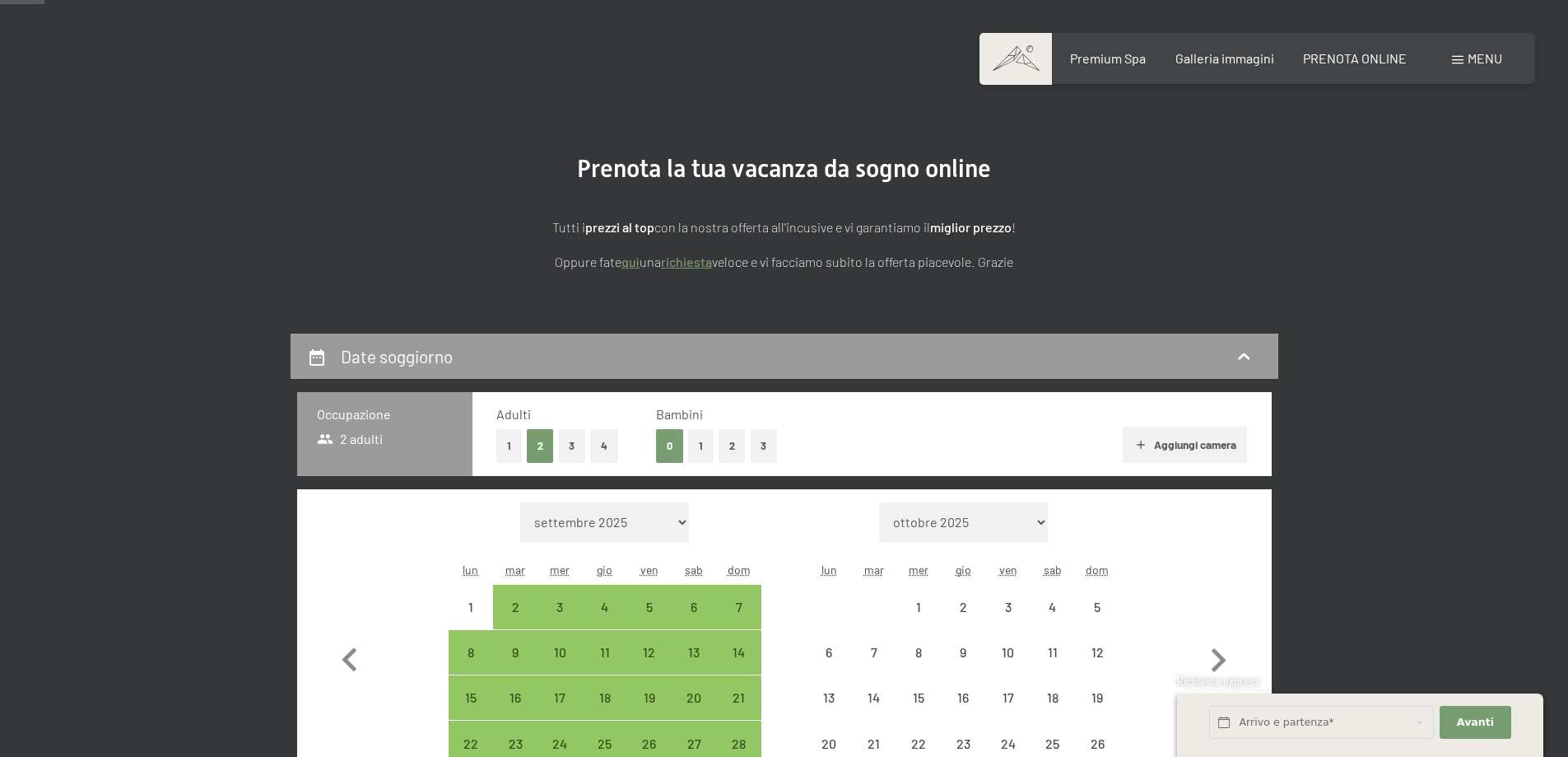
scroll to position [165, 0]
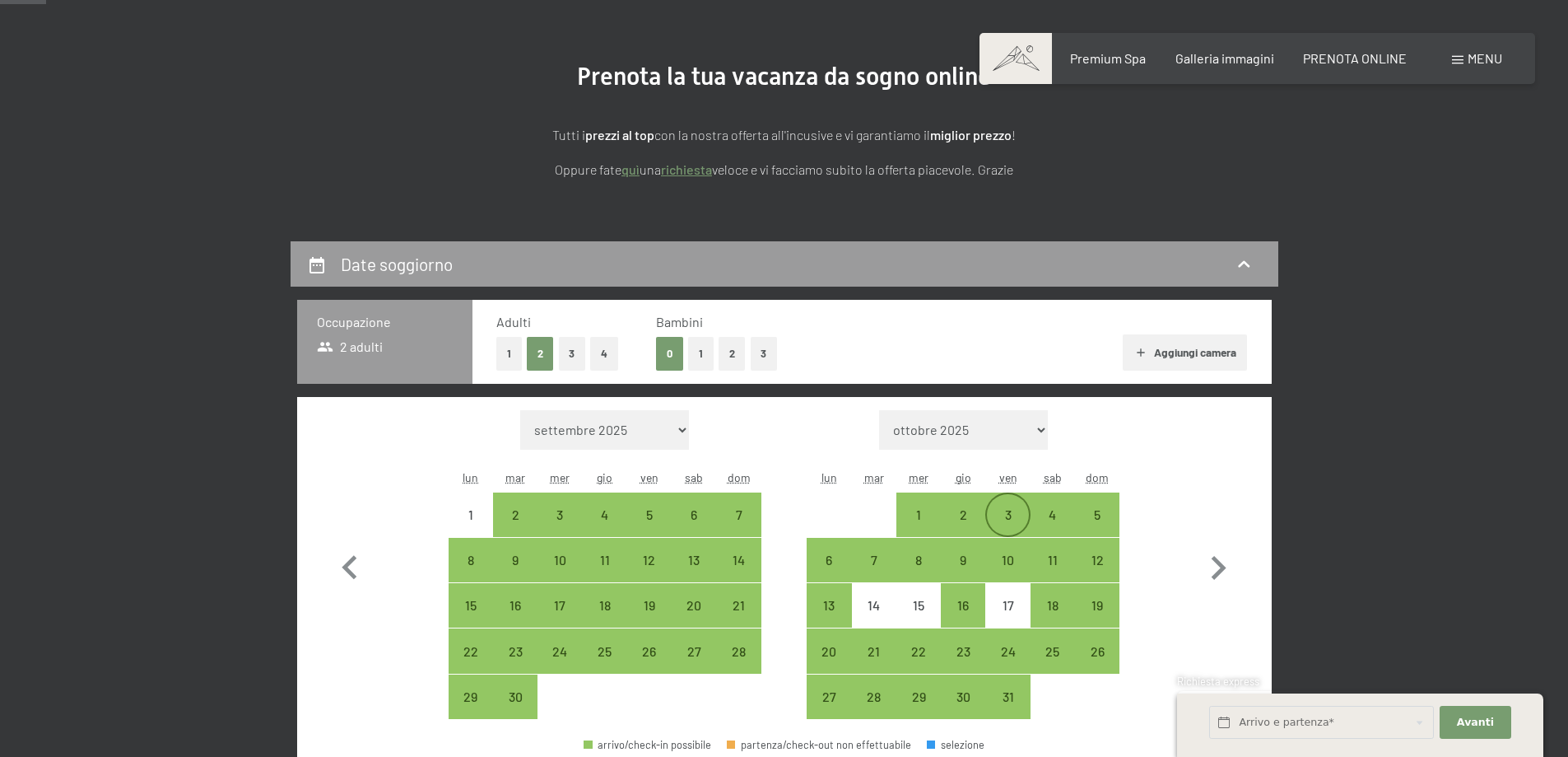
click at [1011, 512] on div "3" at bounding box center [1007, 528] width 41 height 41
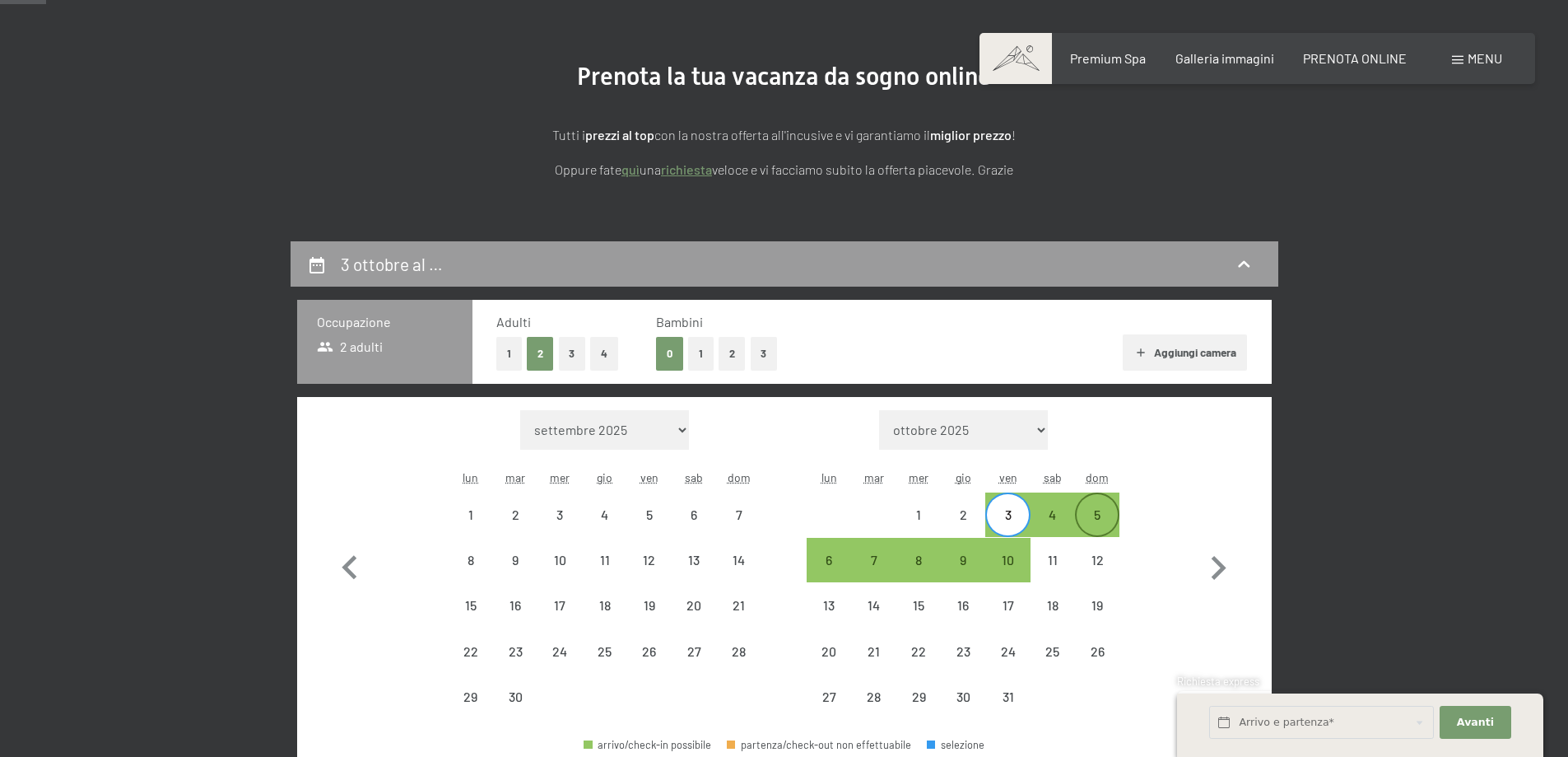
click at [1086, 514] on div "5" at bounding box center [1097, 528] width 41 height 41
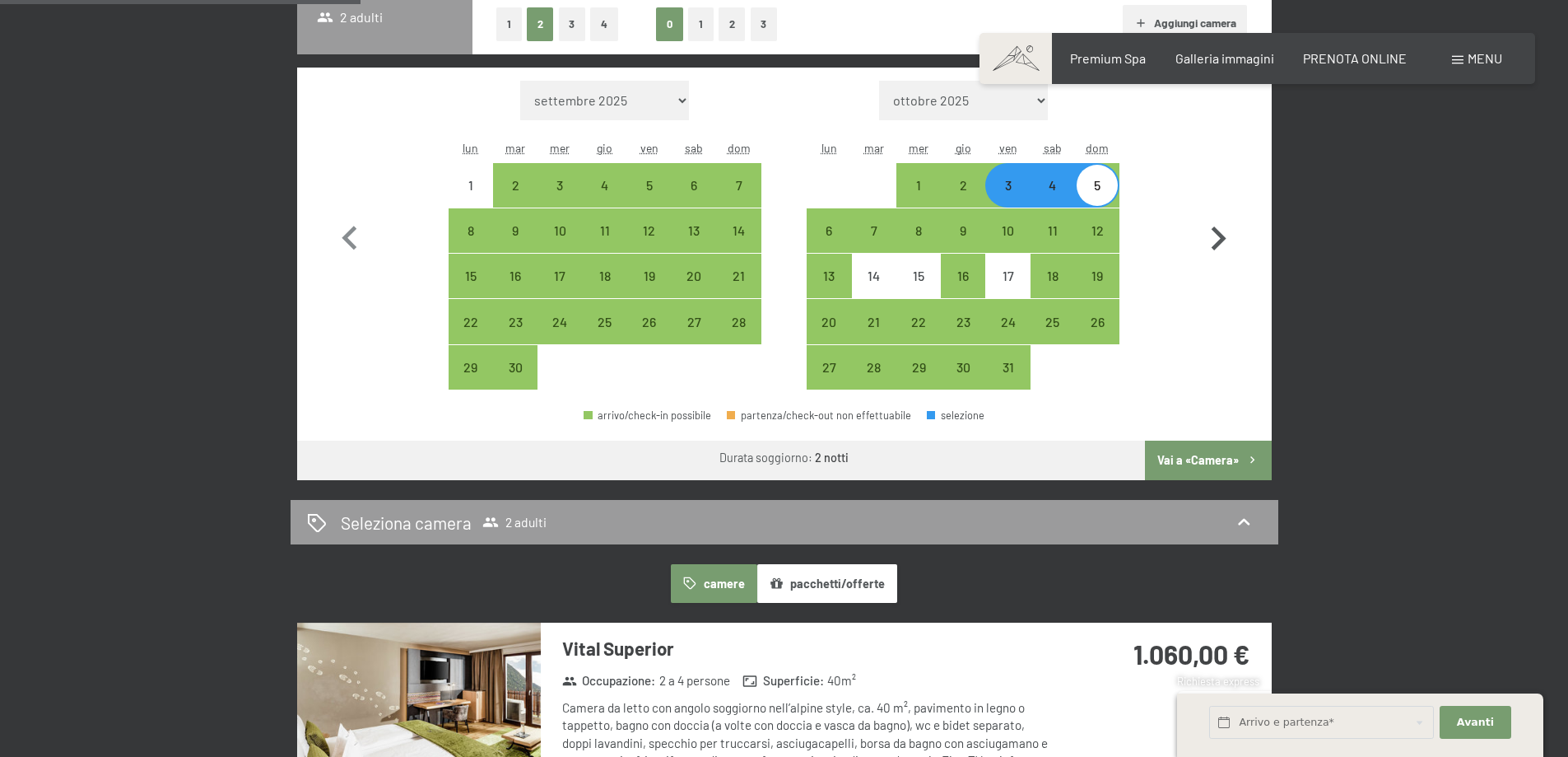
click at [1196, 453] on button "Vai a «Camera»" at bounding box center [1207, 460] width 125 height 39
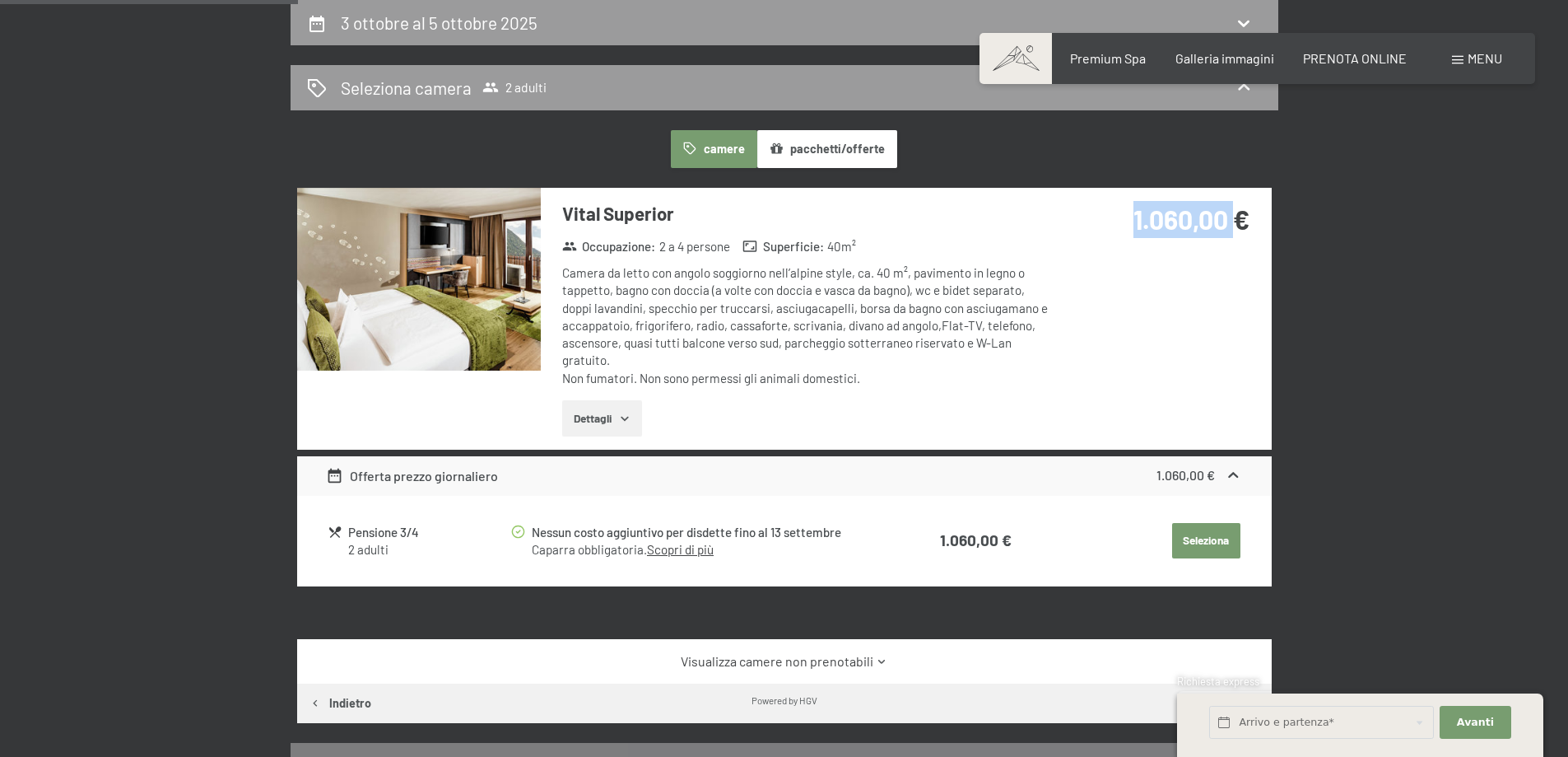
drag, startPoint x: 1126, startPoint y: 219, endPoint x: 1232, endPoint y: 218, distance: 106.0
click at [1232, 218] on div "1.060,00 €" at bounding box center [1158, 219] width 183 height 37
click at [1148, 272] on div "1.060,00 €" at bounding box center [1161, 239] width 219 height 103
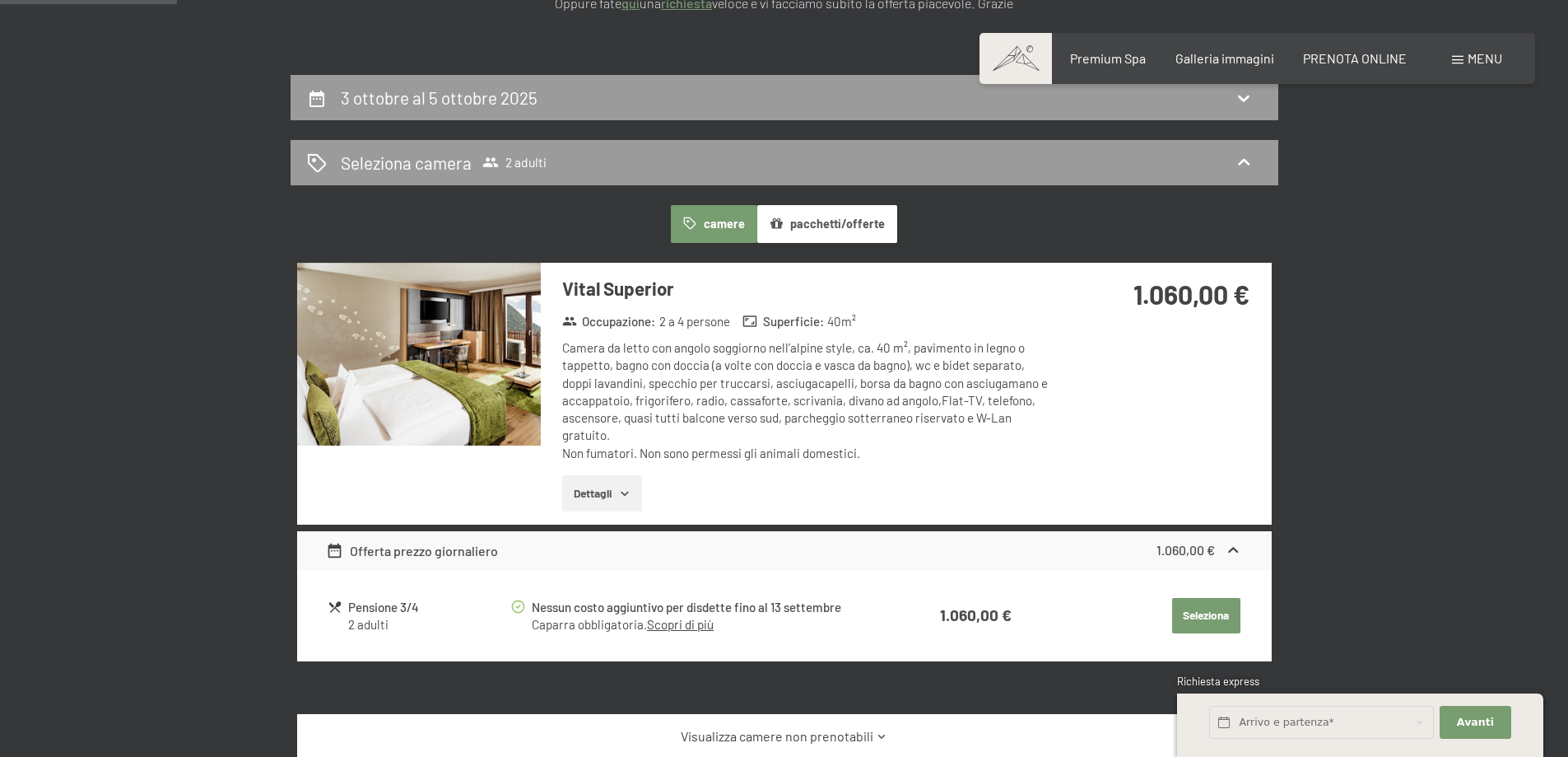
scroll to position [159, 0]
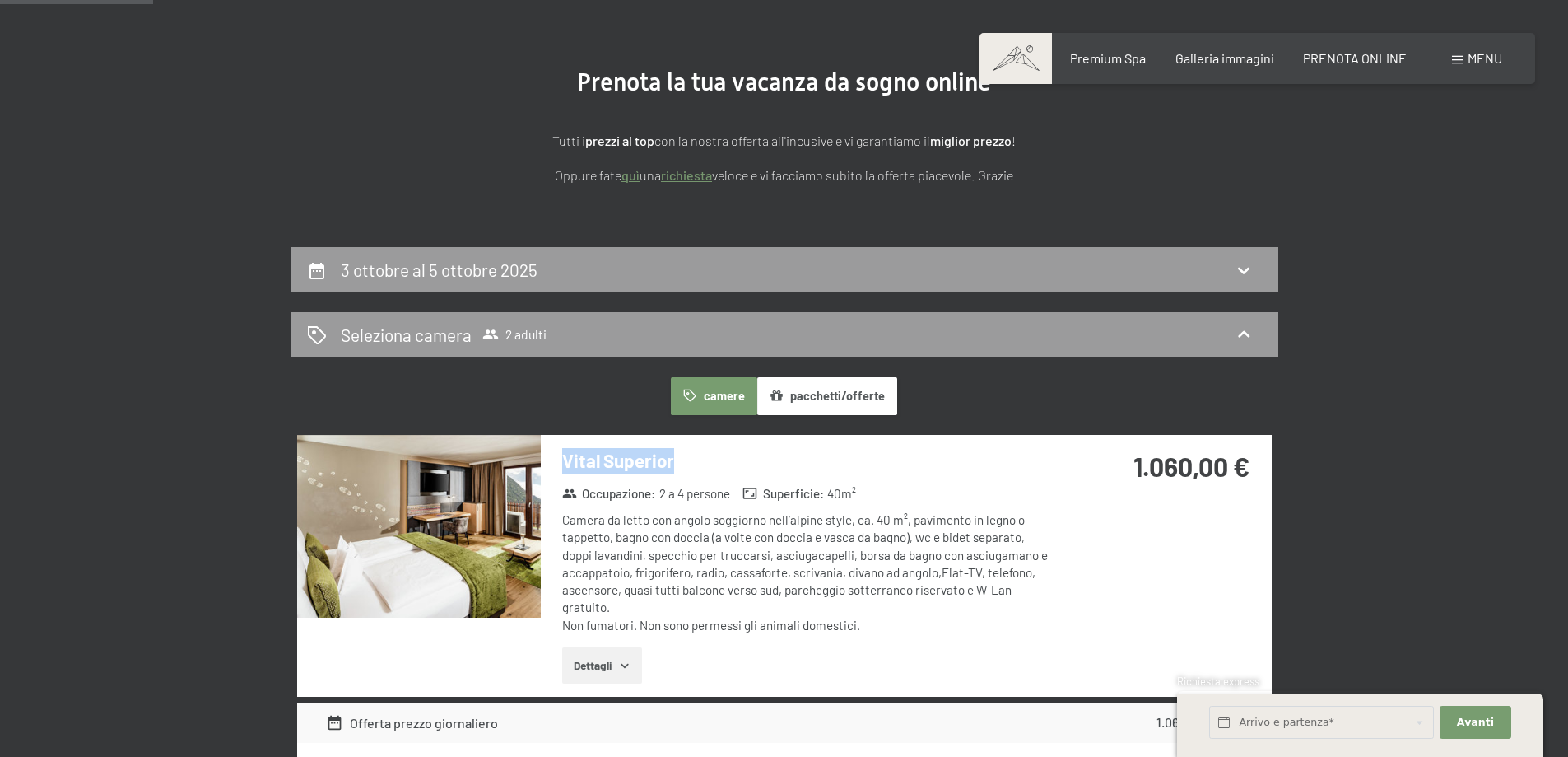
drag, startPoint x: 679, startPoint y: 461, endPoint x: 565, endPoint y: 462, distance: 114.0
click at [565, 462] on h3 "Vital Superior" at bounding box center [807, 461] width 489 height 26
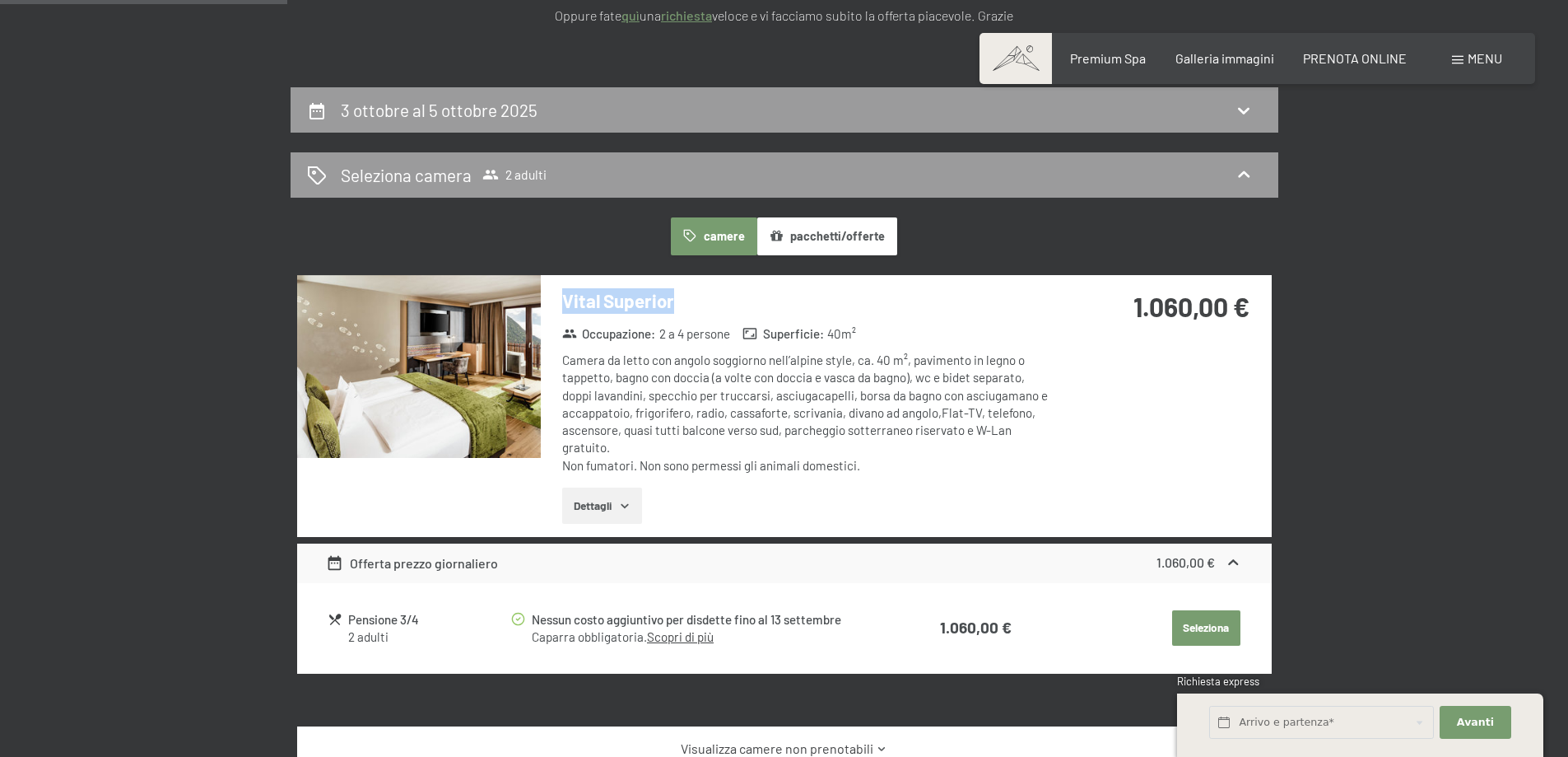
scroll to position [324, 0]
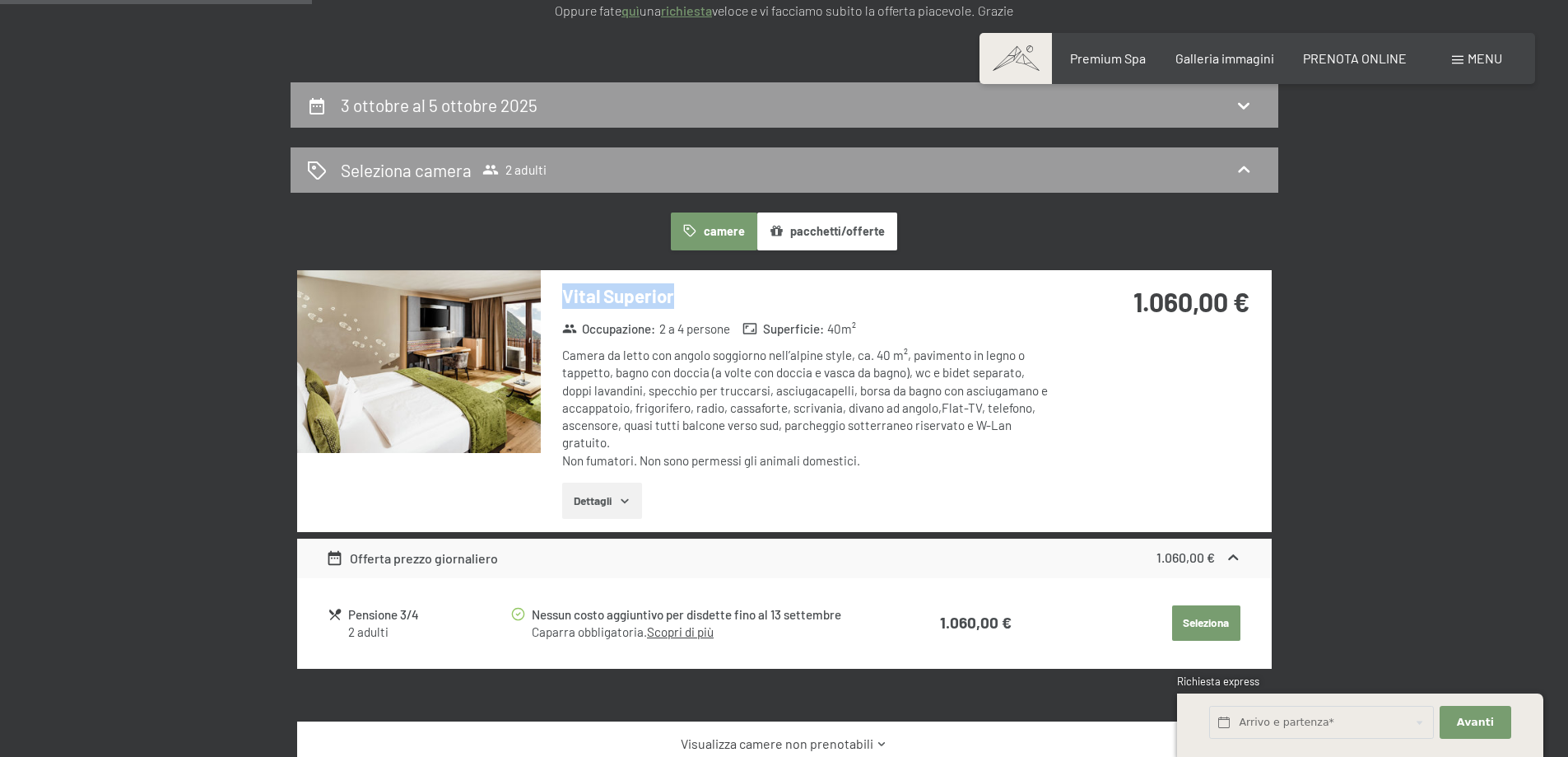
click at [609, 493] on button "Dettagli" at bounding box center [602, 501] width 80 height 36
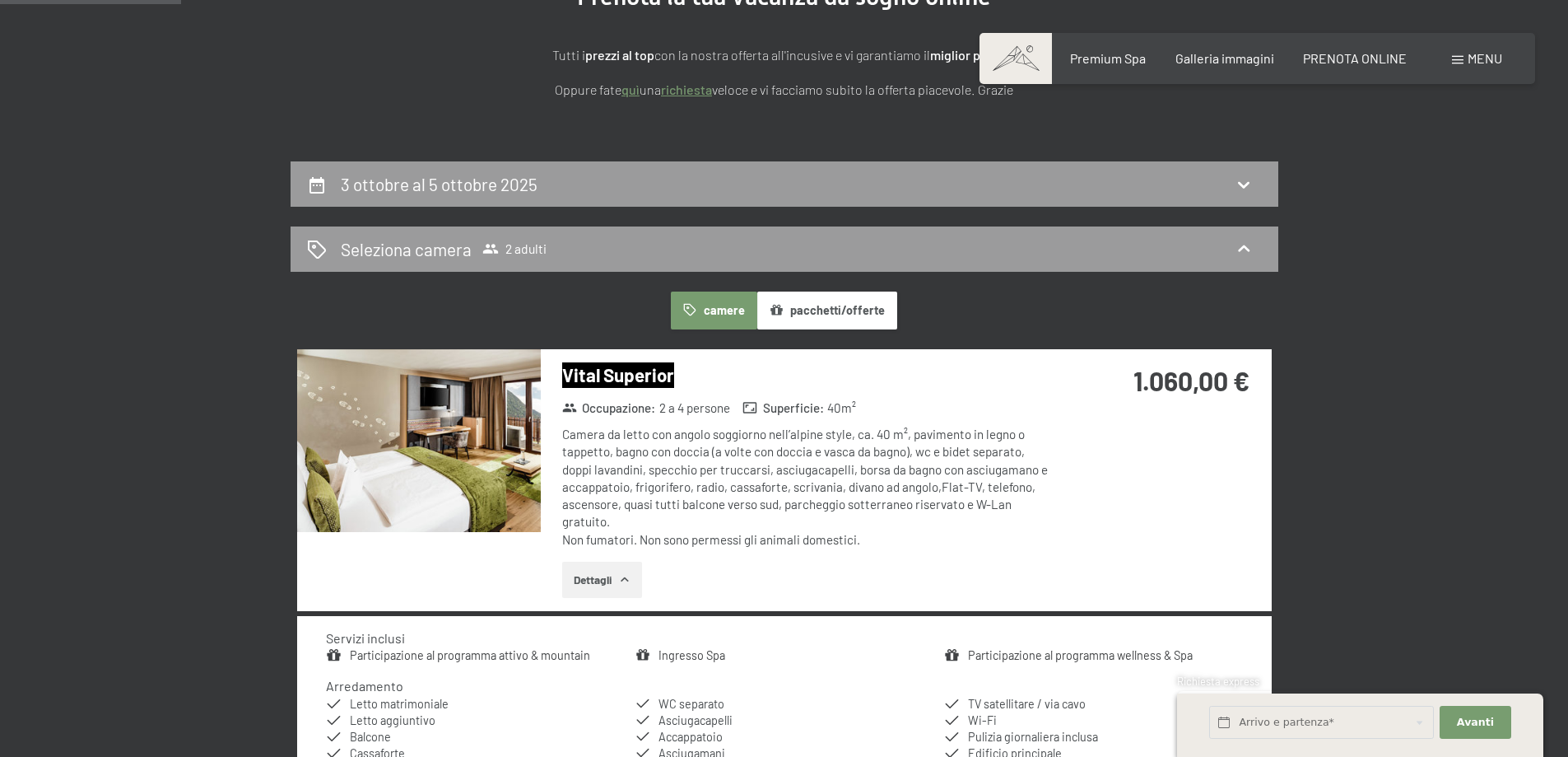
scroll to position [247, 0]
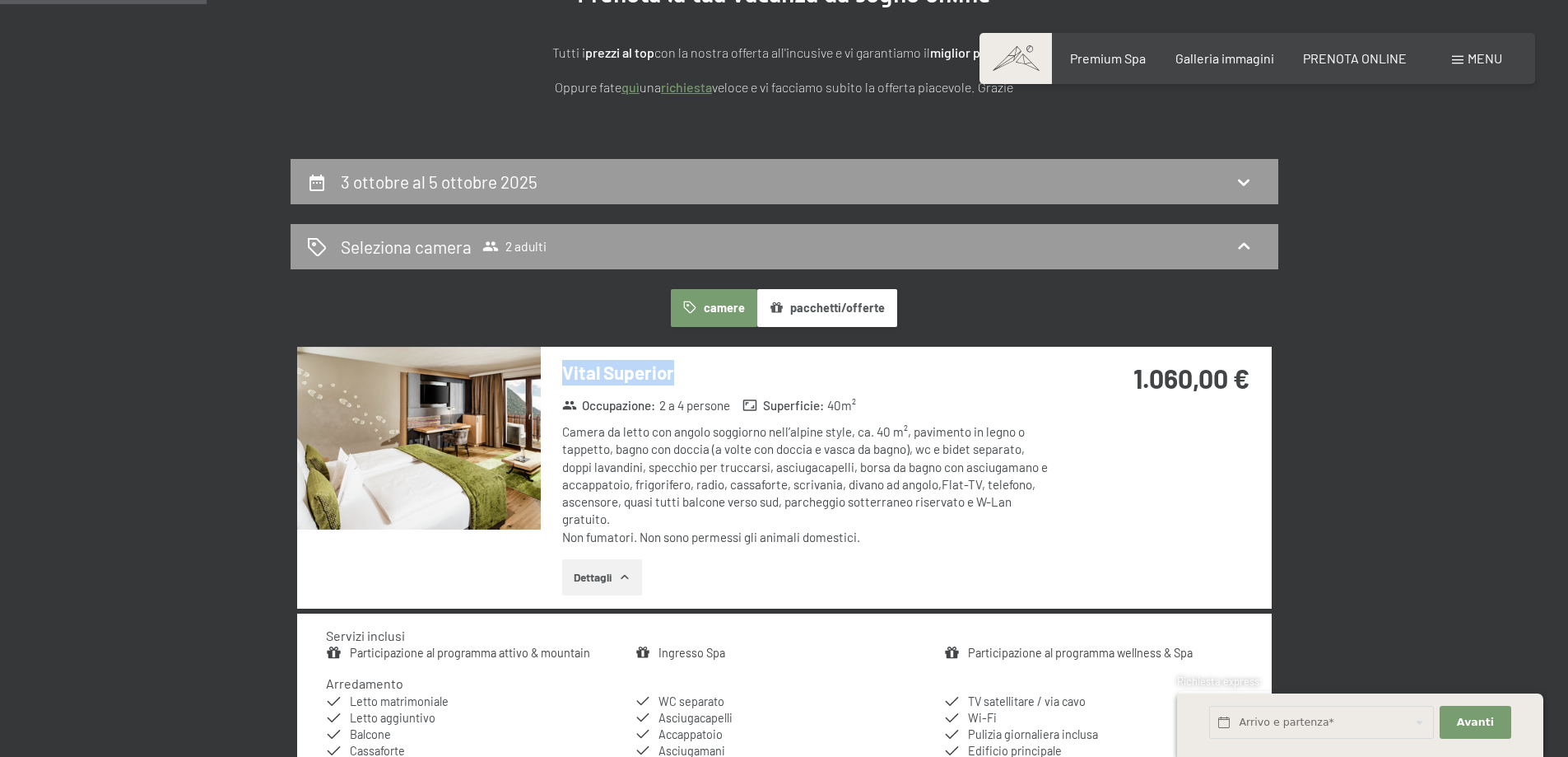
click at [610, 575] on button "Dettagli" at bounding box center [602, 578] width 80 height 36
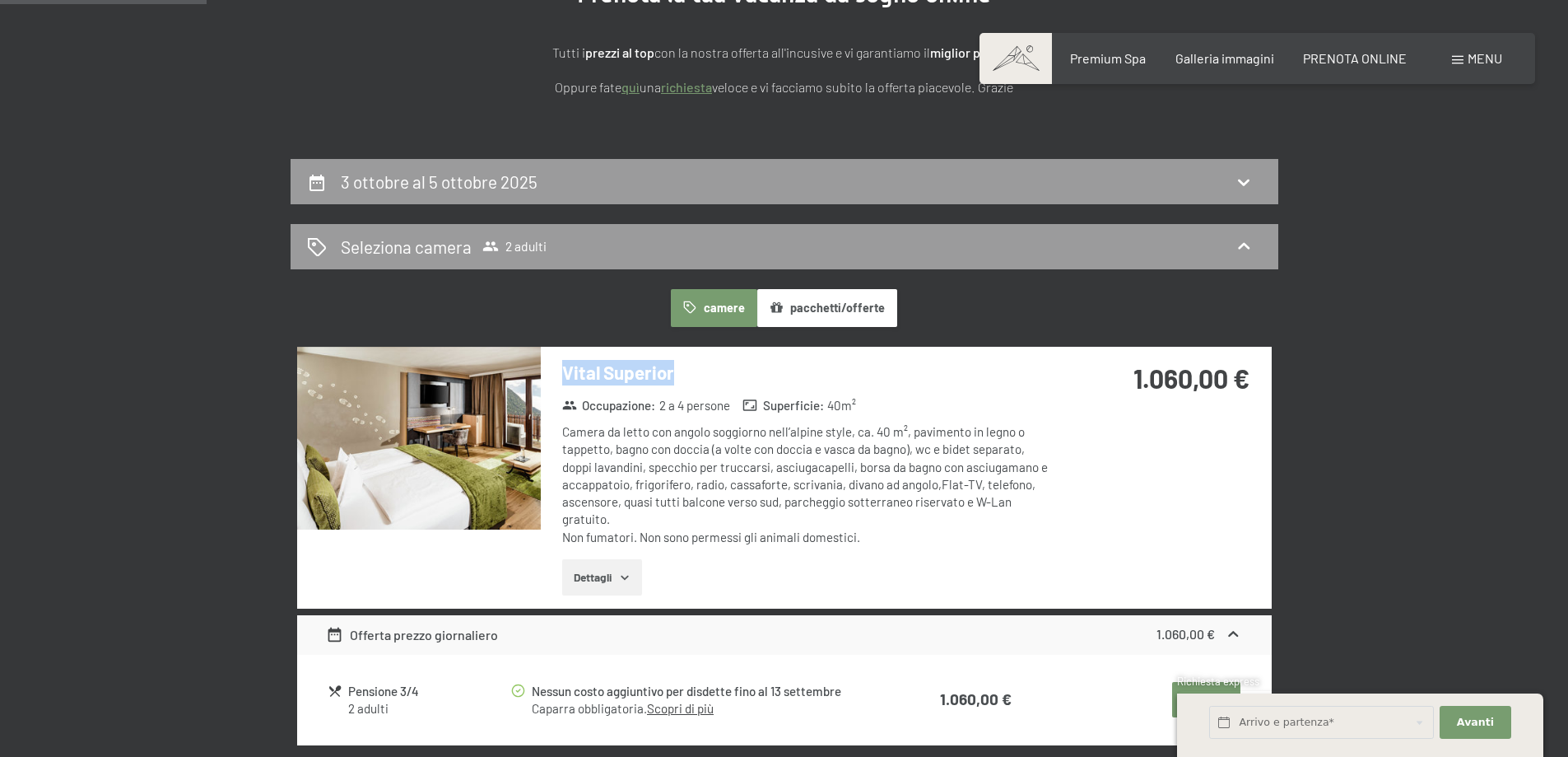
click at [610, 575] on button "Dettagli" at bounding box center [602, 578] width 80 height 36
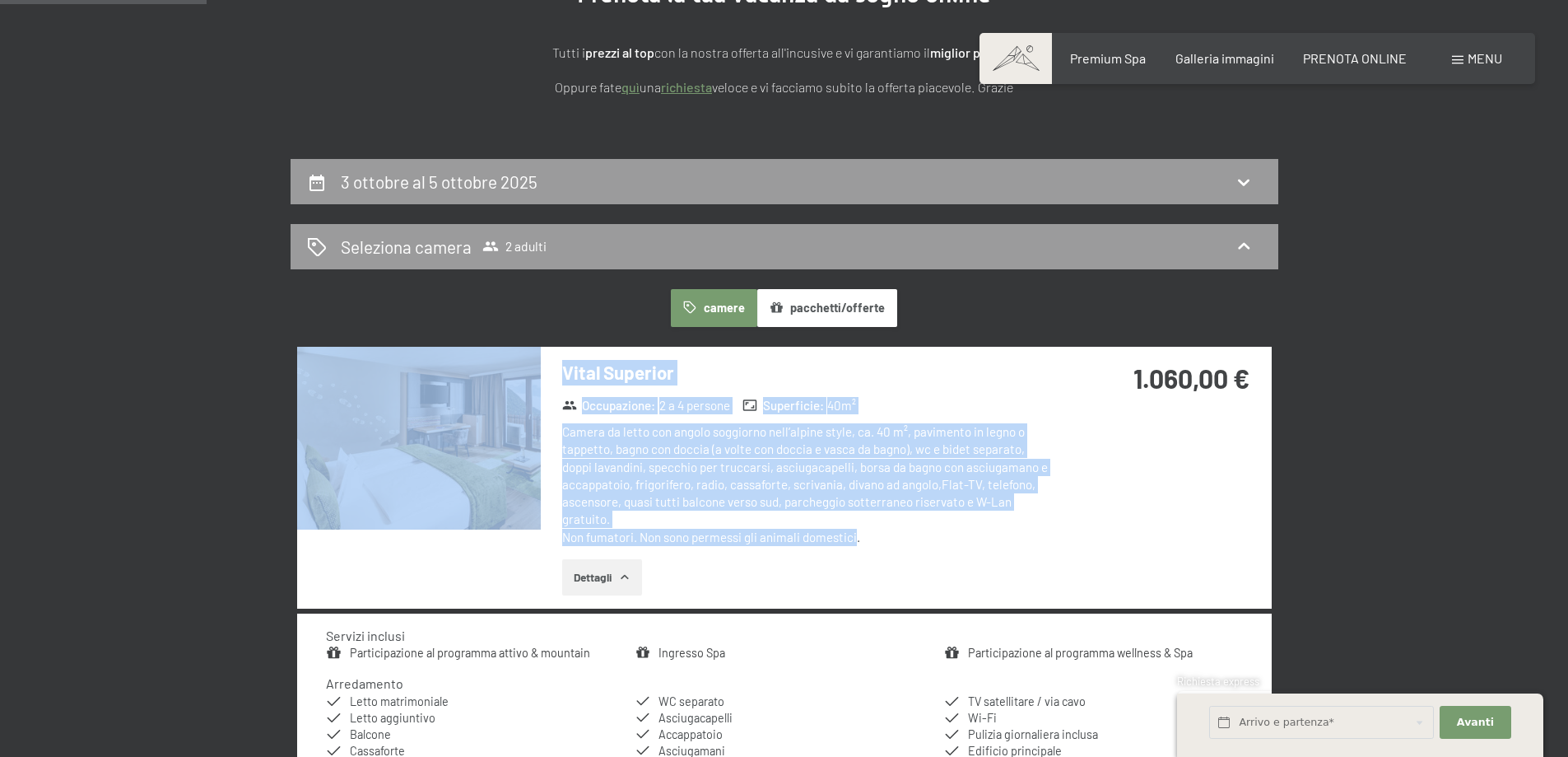
drag, startPoint x: 844, startPoint y: 539, endPoint x: 548, endPoint y: 529, distance: 296.2
click at [530, 514] on div "Vital Superior Occupazione : 2 a 4 persone Superficie : 40 m² Camera da letto c…" at bounding box center [784, 477] width 975 height 262
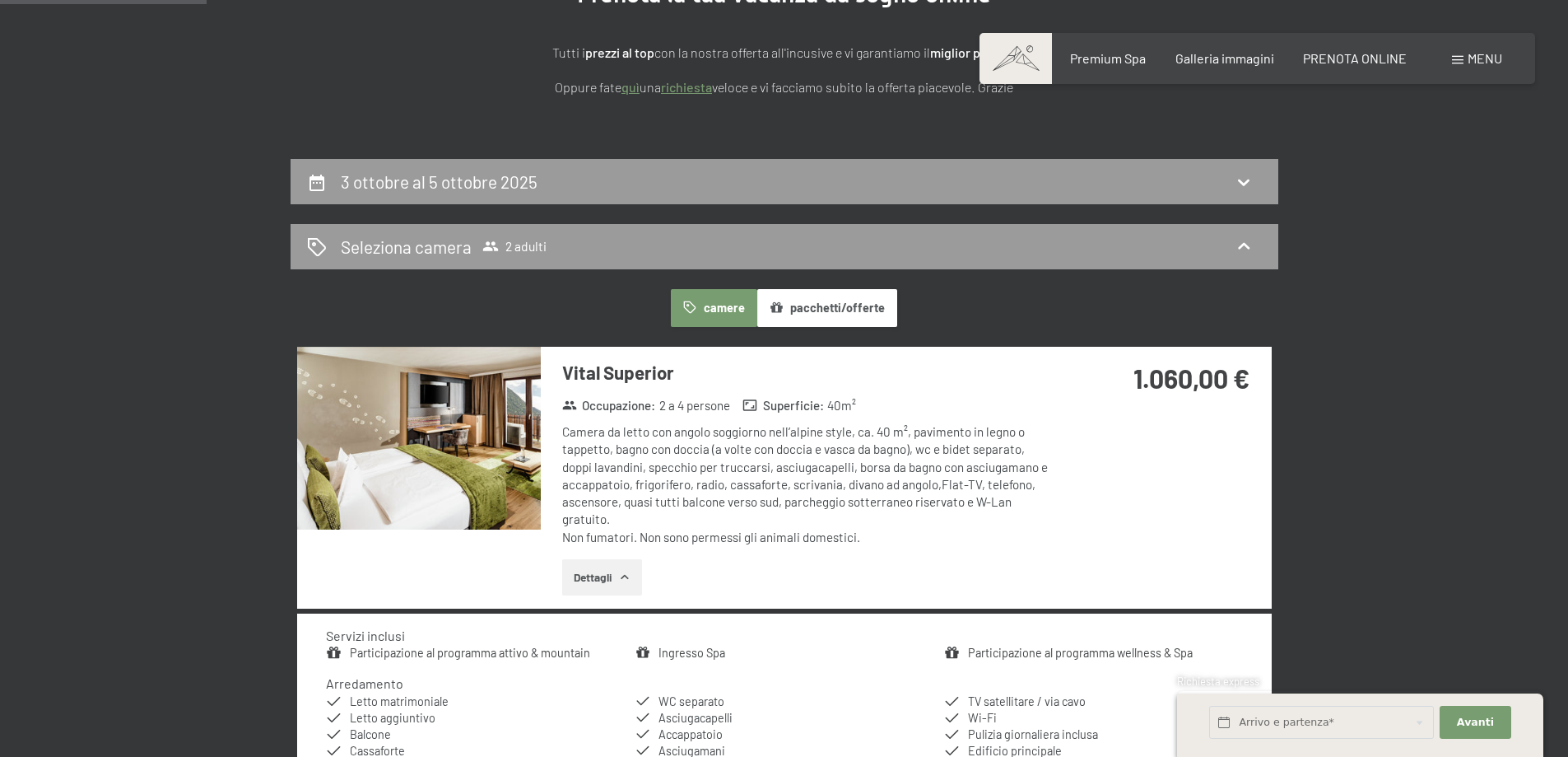
click at [664, 566] on div "Dettagli" at bounding box center [807, 578] width 489 height 36
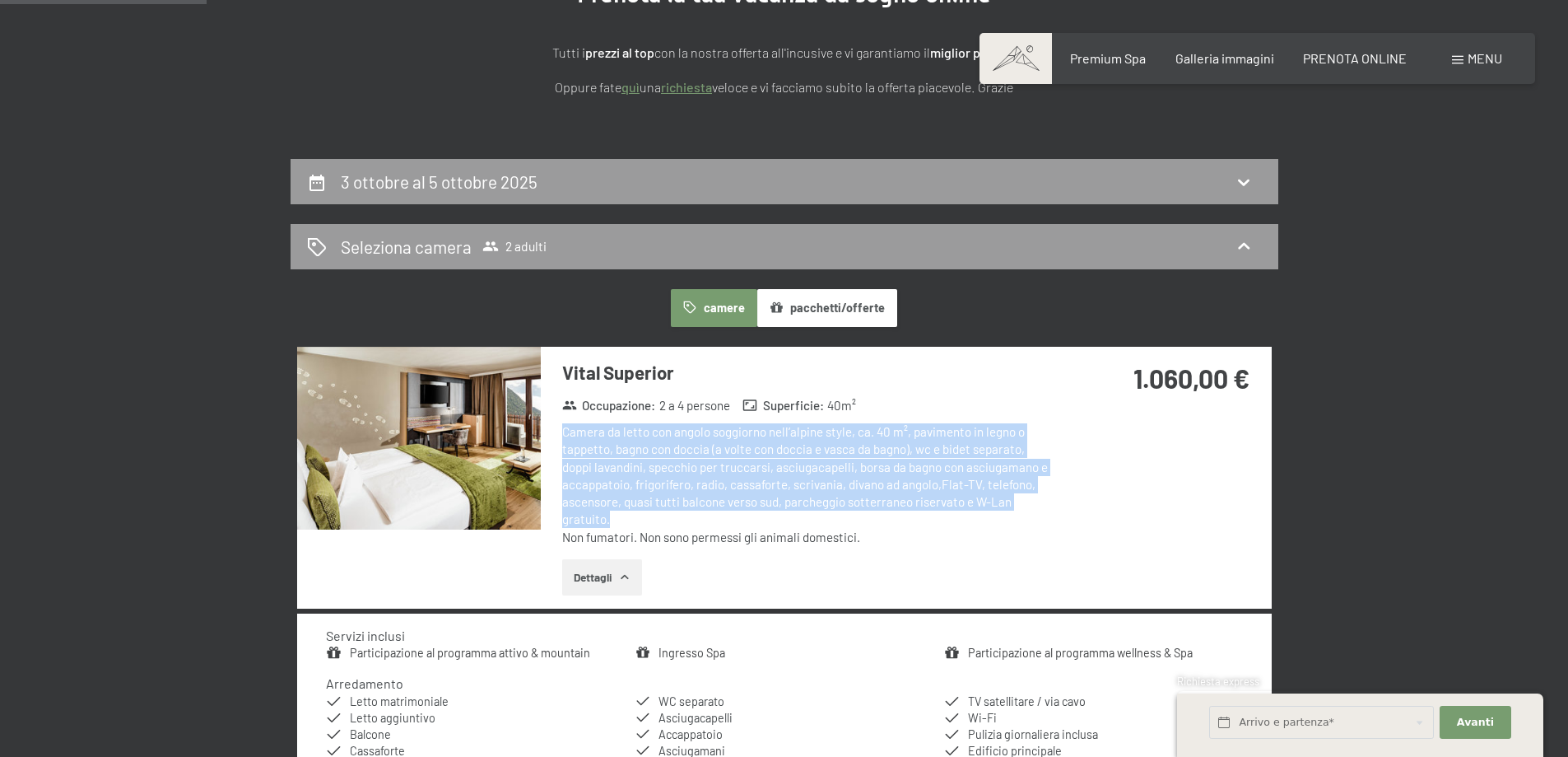
drag, startPoint x: 603, startPoint y: 524, endPoint x: 552, endPoint y: 426, distance: 110.5
click at [552, 426] on div "Vital Superior Occupazione : 2 a 4 persone Superficie : 40 m² Camera da letto c…" at bounding box center [797, 477] width 512 height 262
copy div "Camera da letto con angolo soggiorno nell’alpine style, ca. 40 m², pavimento in…"
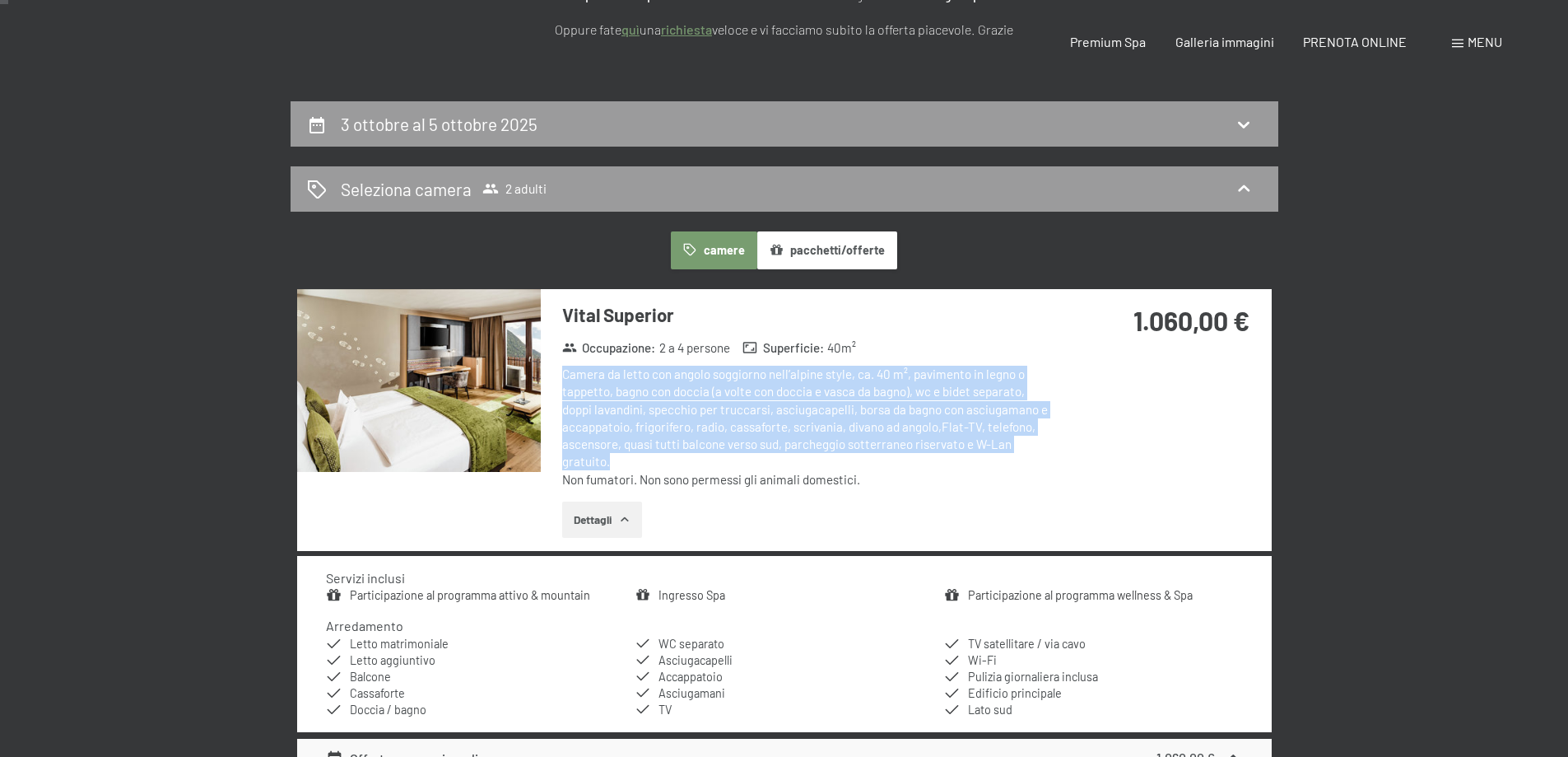
scroll to position [0, 0]
